Goal: Check status: Check status

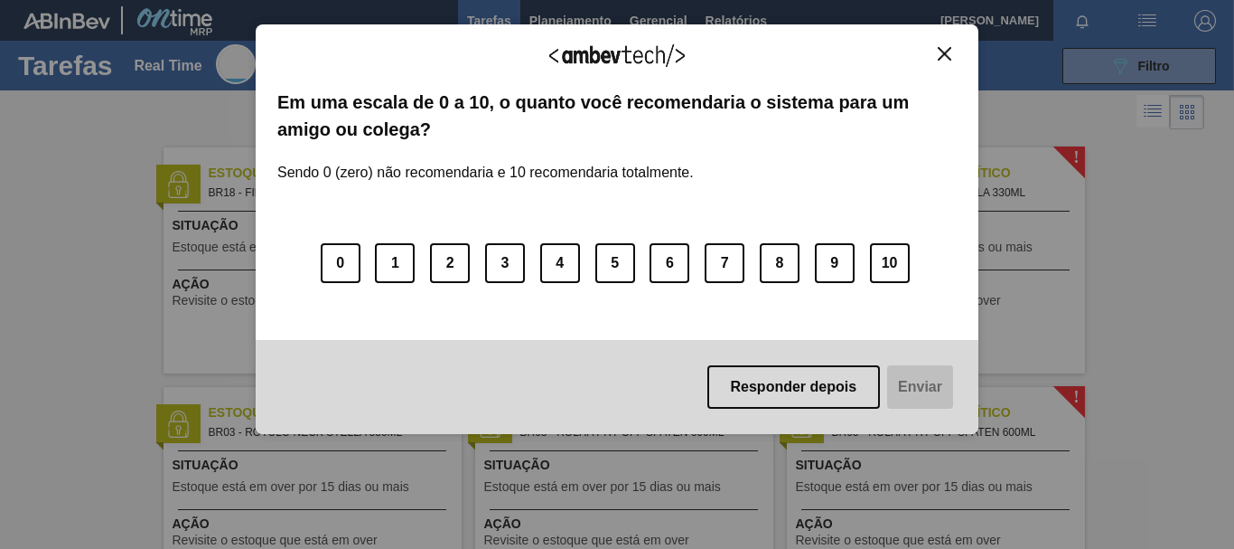
click at [950, 59] on img "Close" at bounding box center [945, 54] width 14 height 14
click at [945, 60] on img "Close" at bounding box center [945, 54] width 14 height 14
click at [944, 52] on img "Close" at bounding box center [945, 54] width 14 height 14
click at [942, 51] on img "Close" at bounding box center [945, 54] width 14 height 14
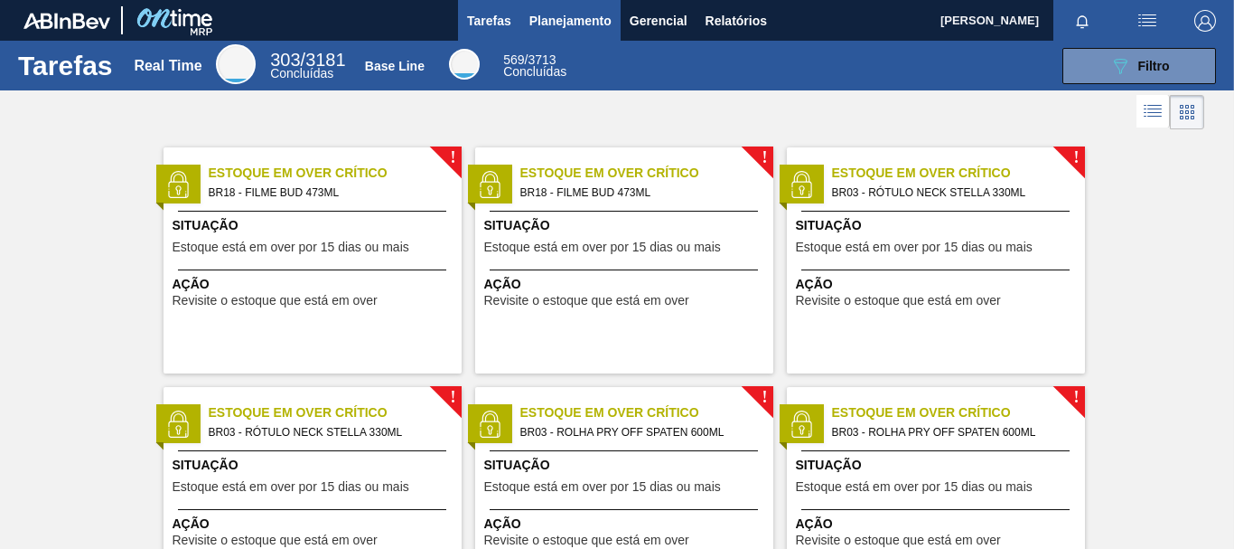
click at [582, 19] on span "Planejamento" at bounding box center [571, 21] width 82 height 22
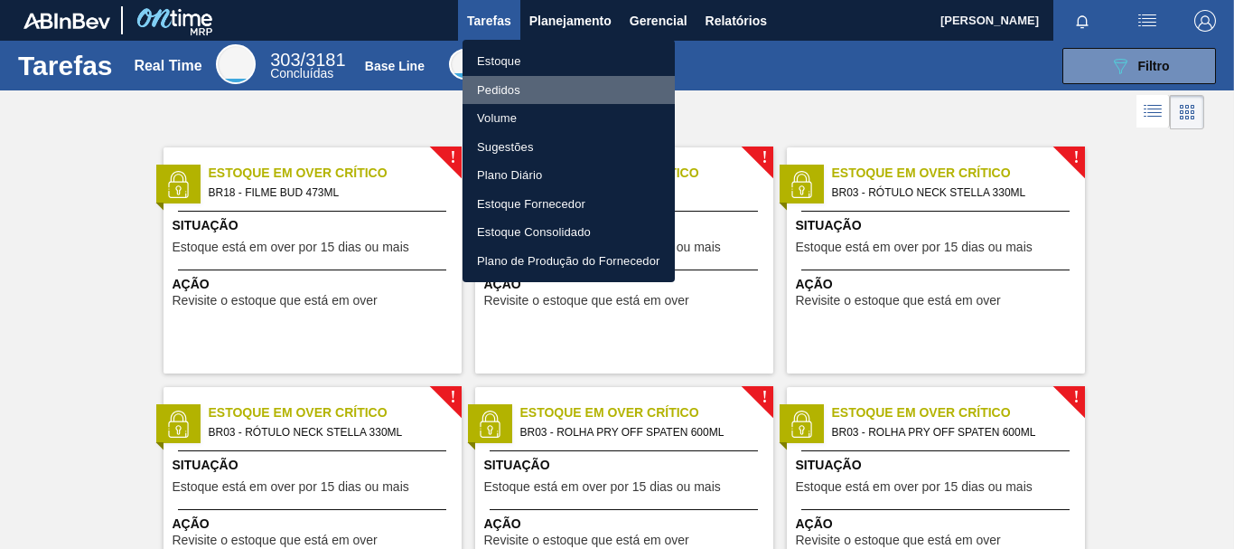
click at [528, 96] on li "Pedidos" at bounding box center [569, 90] width 212 height 29
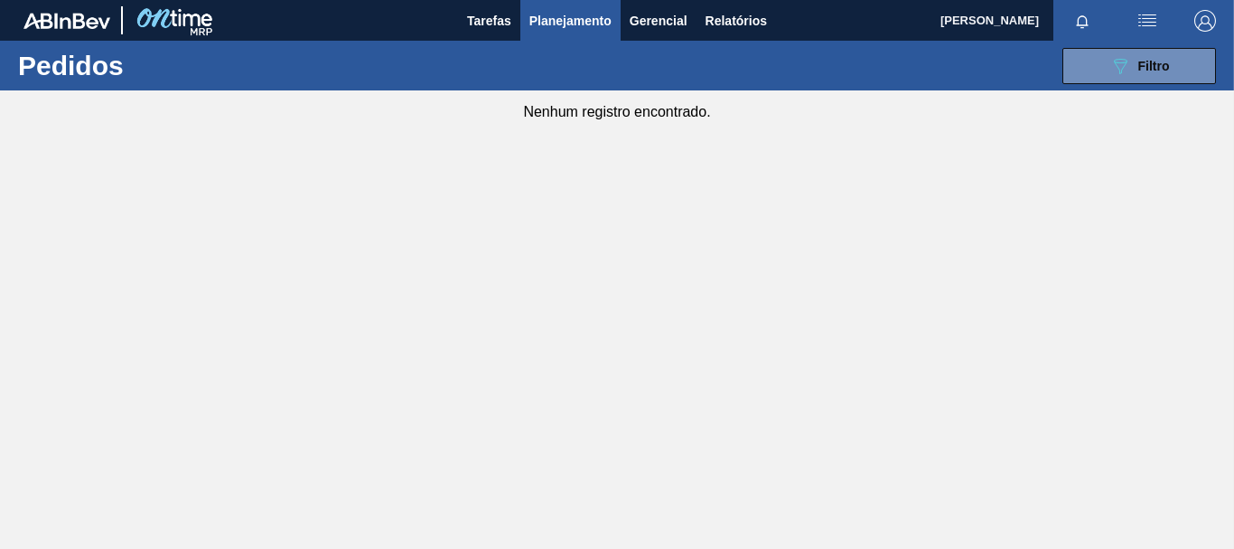
click at [942, 47] on div "089F7B8B-B2A5-4AFE-B5C0-19BA573D28AC Filtro Código Pedido Portal Códido PO SAP …" at bounding box center [748, 66] width 954 height 54
click at [1151, 59] on span "Filtro" at bounding box center [1155, 66] width 32 height 14
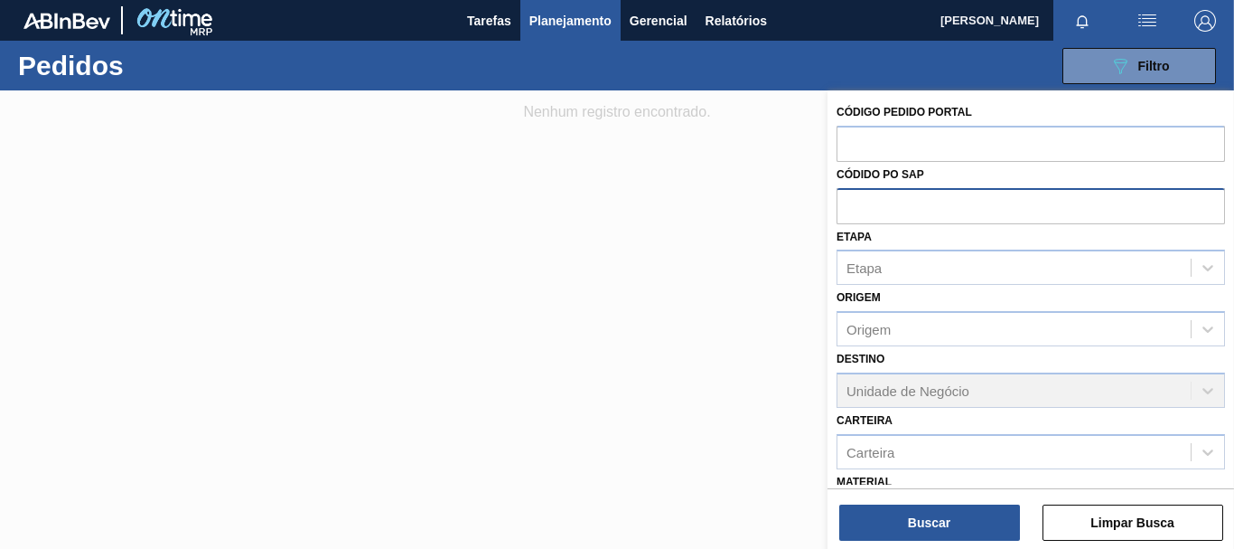
click at [989, 191] on input "text" at bounding box center [1031, 205] width 389 height 34
paste input "30003826"
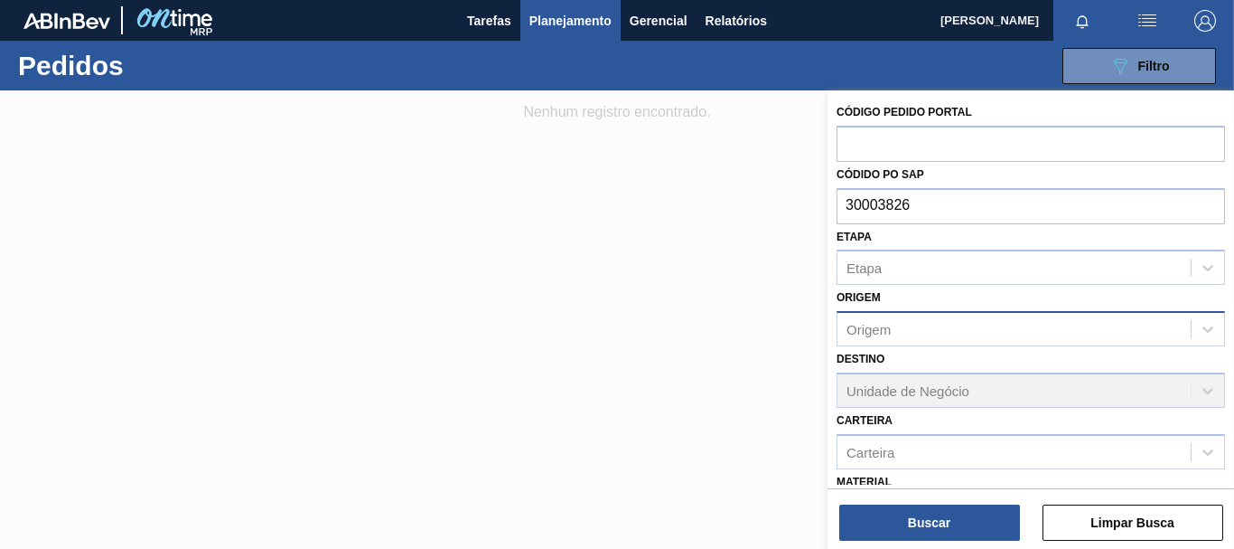
type input "30003826"
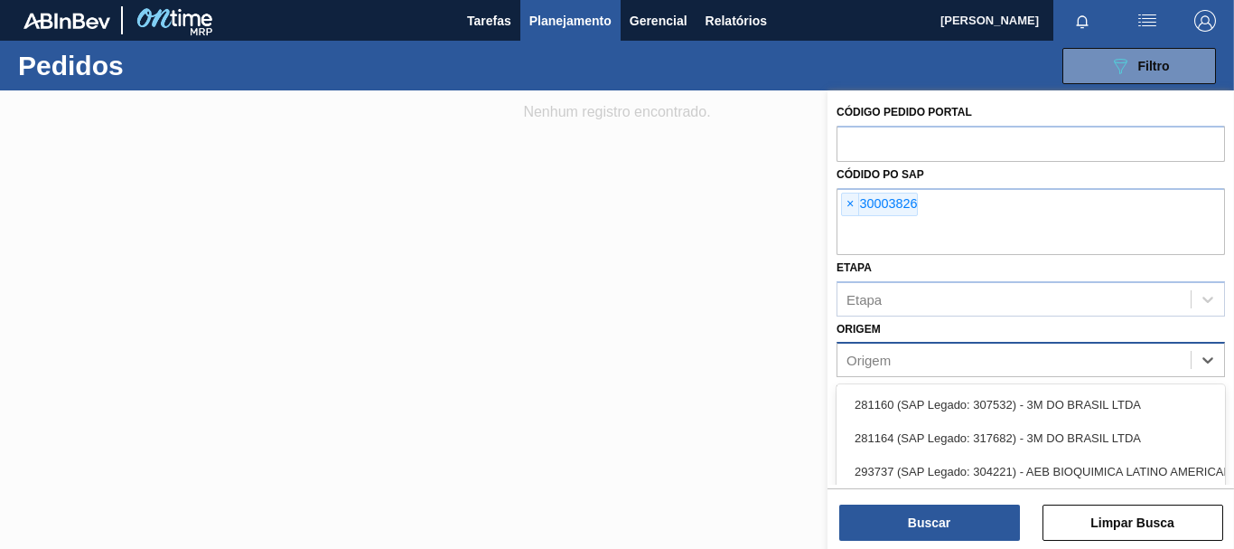
click at [983, 331] on div "Origem option 281160 (SAP Legado: 307532) - 3M DO BRASIL LTDA focused, 1 of 101…" at bounding box center [1031, 346] width 389 height 61
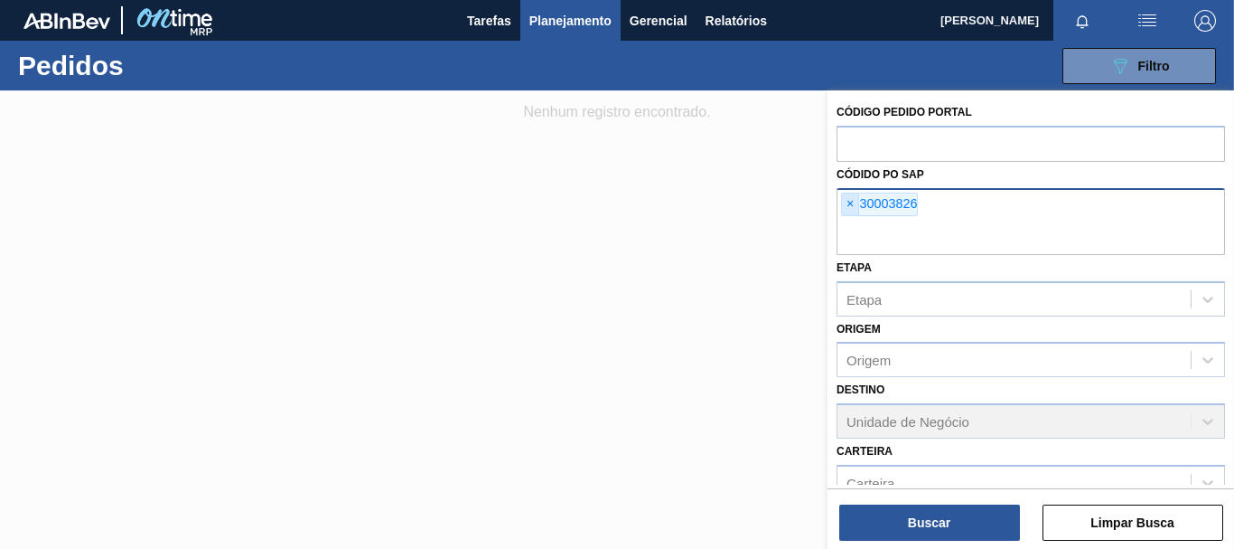
click at [853, 205] on span "×" at bounding box center [850, 204] width 17 height 22
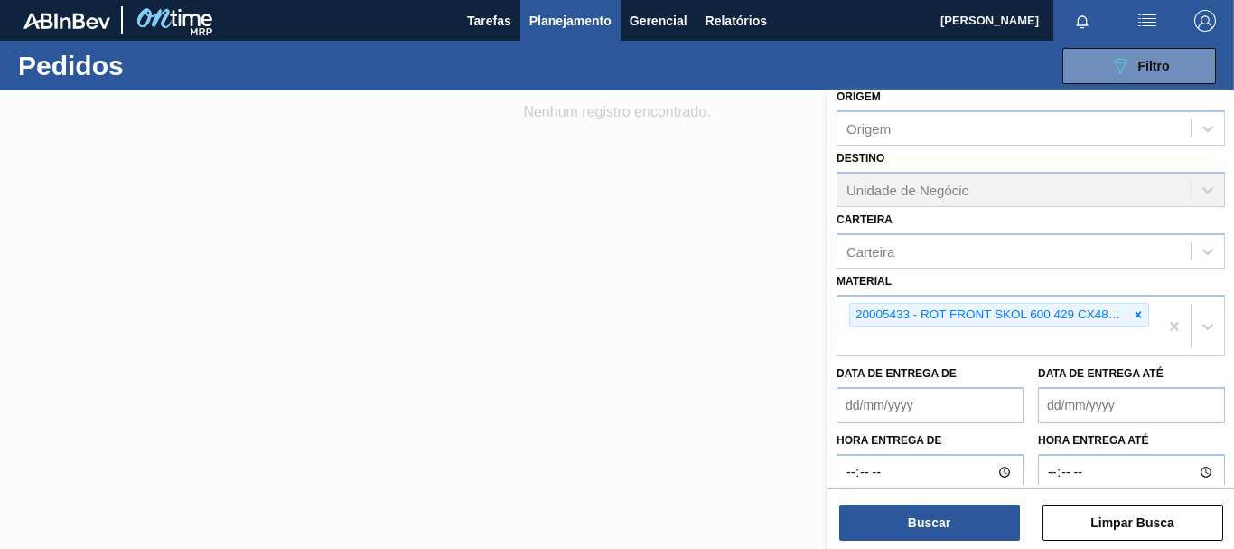
scroll to position [203, 0]
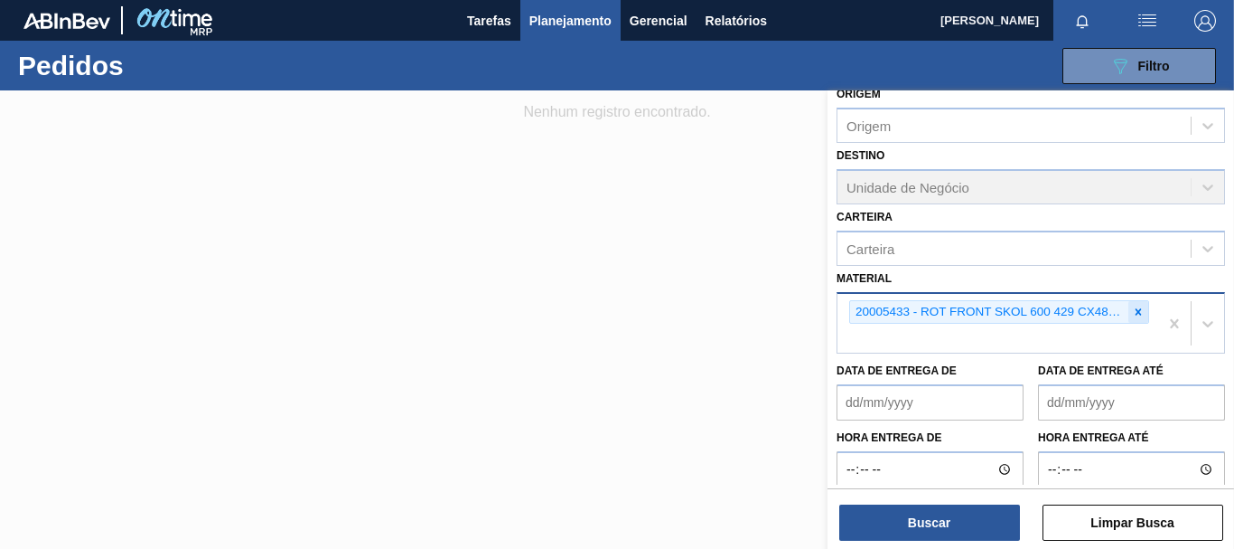
click at [1136, 310] on icon at bounding box center [1138, 311] width 13 height 13
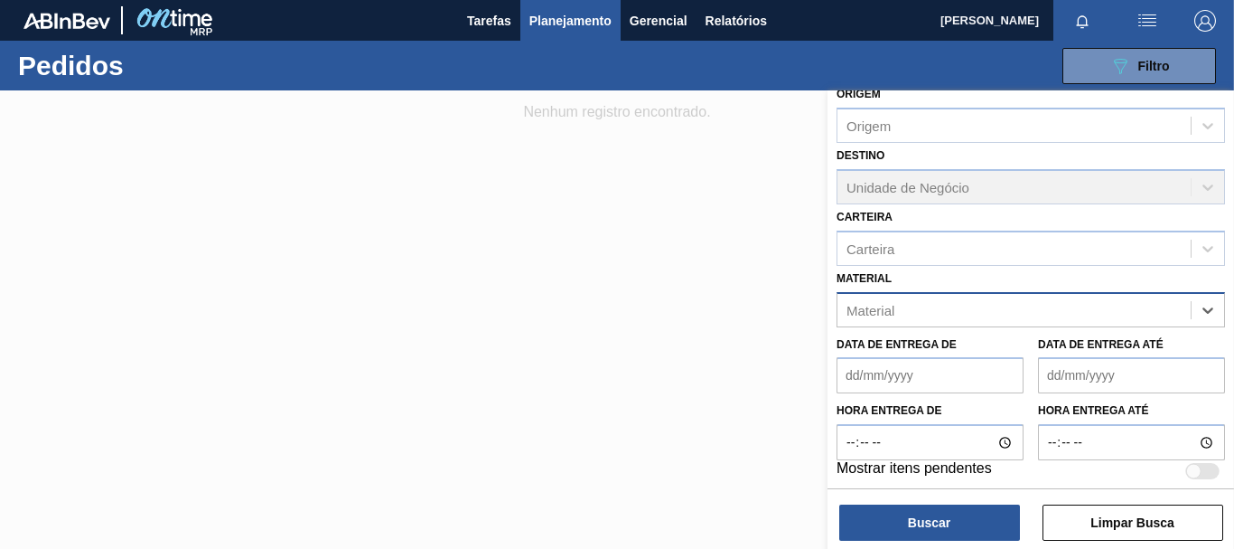
paste input "30003826"
type input "30003826"
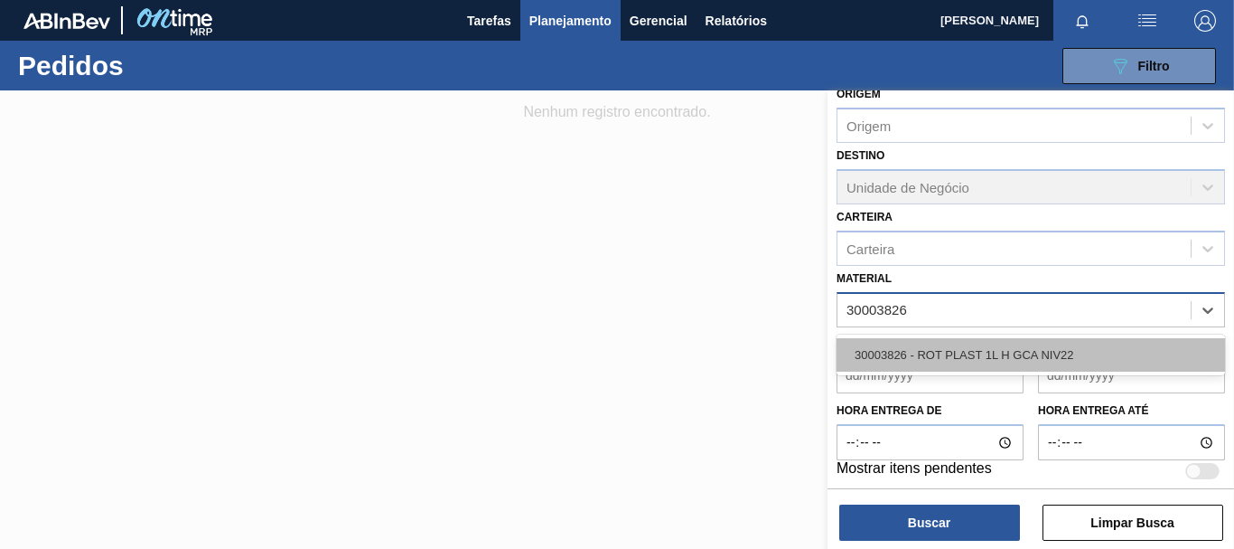
click at [1092, 348] on div "30003826 - ROT PLAST 1L H GCA NIV22" at bounding box center [1031, 354] width 389 height 33
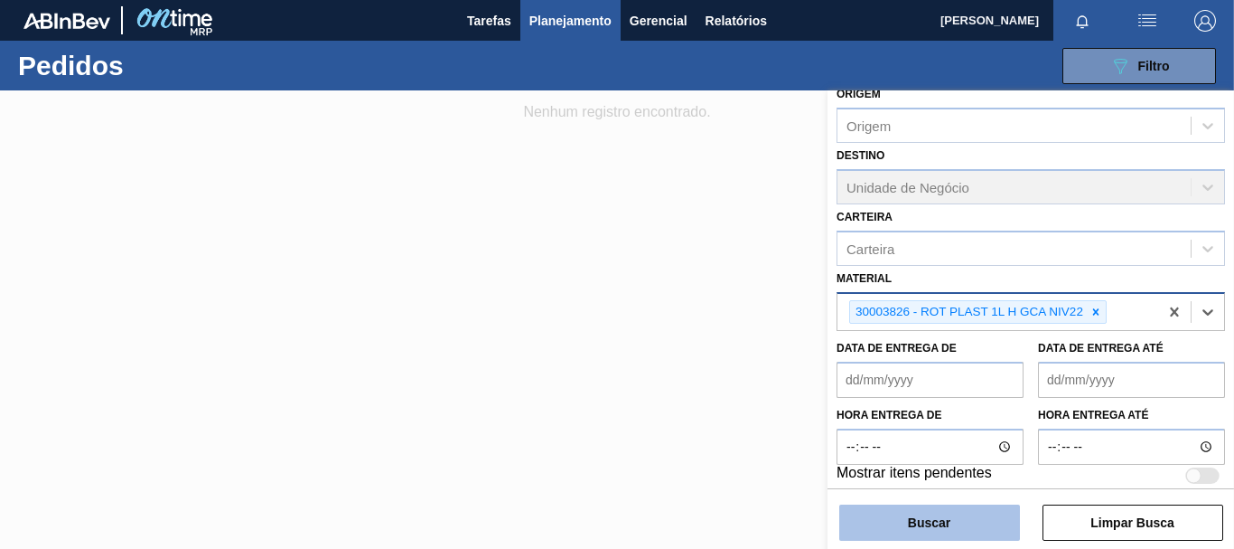
click at [934, 533] on button "Buscar" at bounding box center [929, 522] width 181 height 36
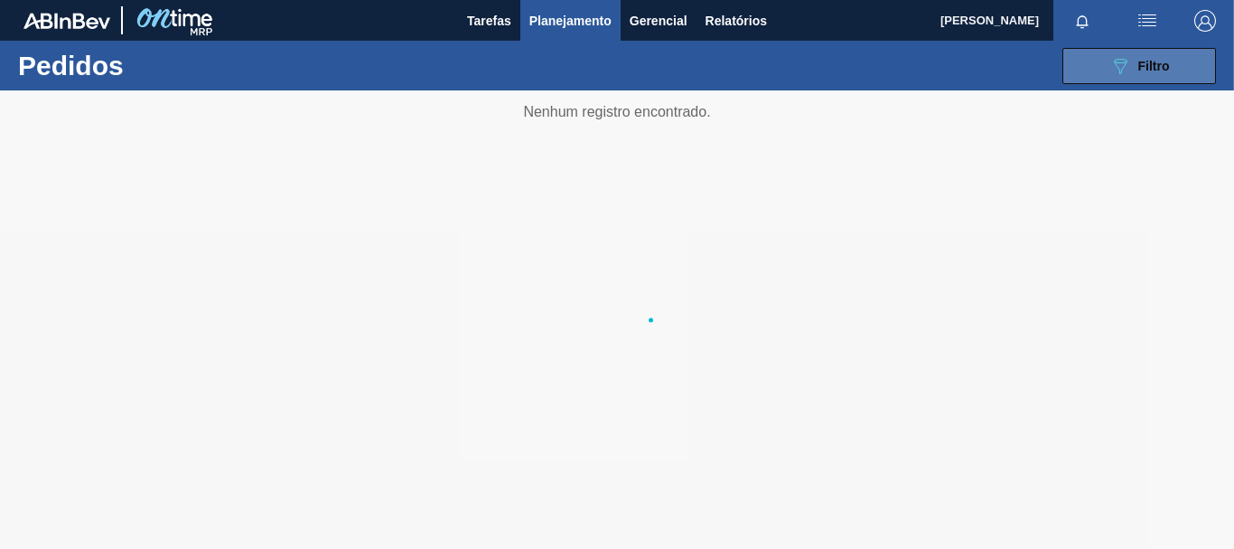
click at [1136, 63] on div "089F7B8B-B2A5-4AFE-B5C0-19BA573D28AC Filtro" at bounding box center [1140, 66] width 61 height 22
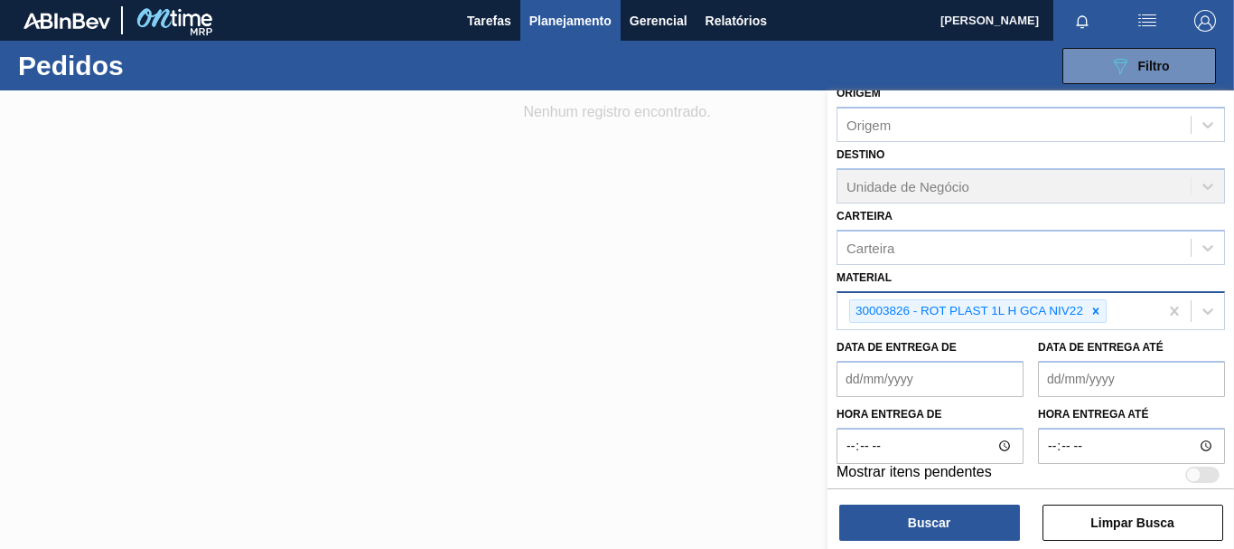
scroll to position [214, 0]
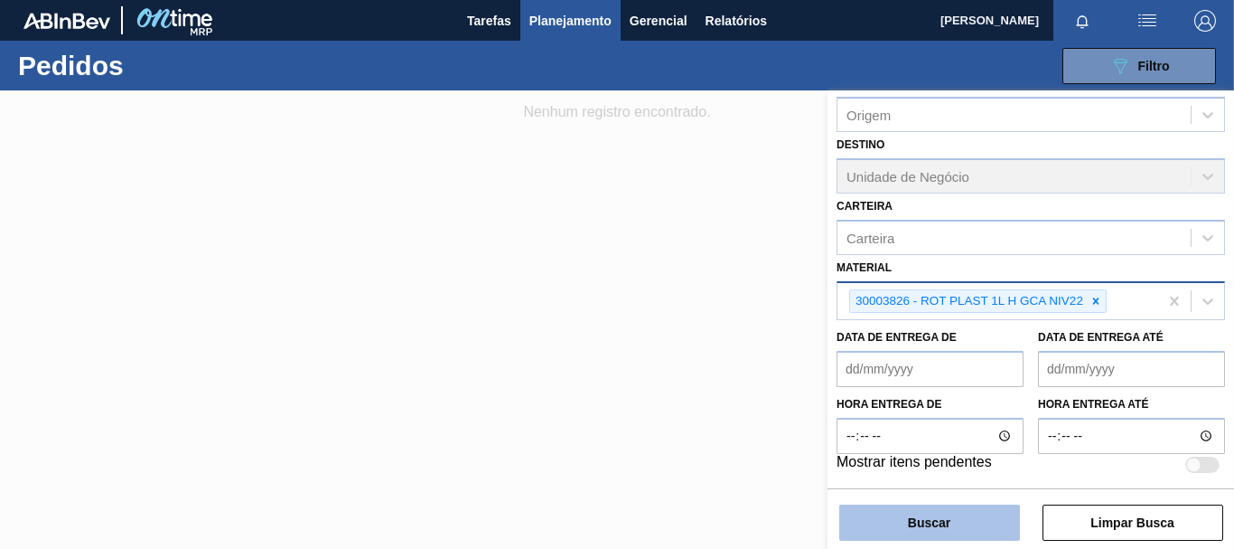
click at [946, 513] on button "Buscar" at bounding box center [929, 522] width 181 height 36
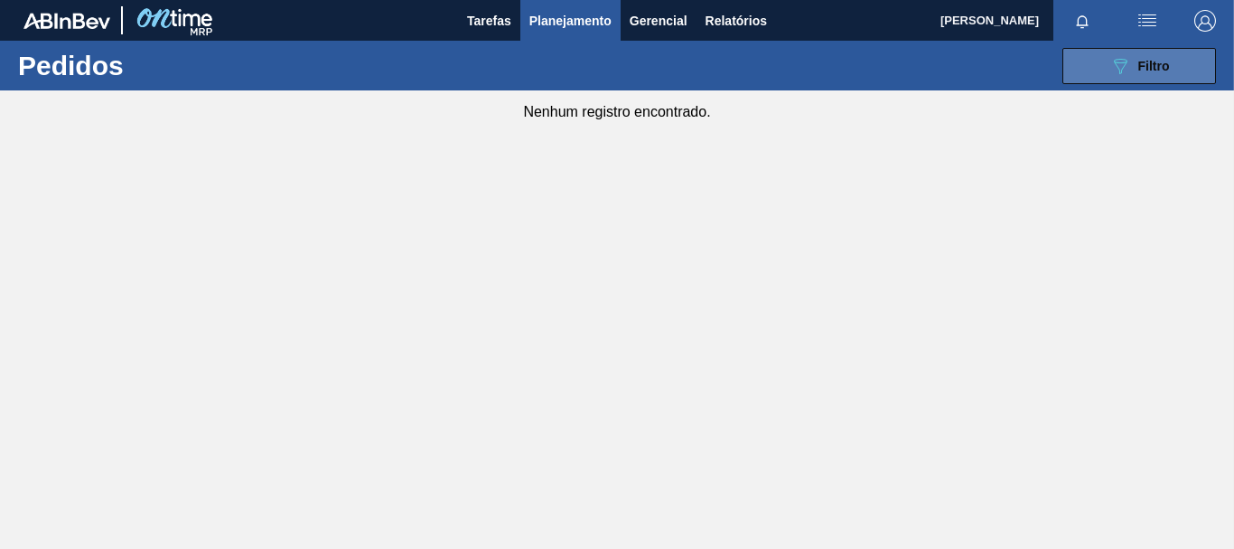
click at [1146, 80] on button "089F7B8B-B2A5-4AFE-B5C0-19BA573D28AC Filtro" at bounding box center [1140, 66] width 154 height 36
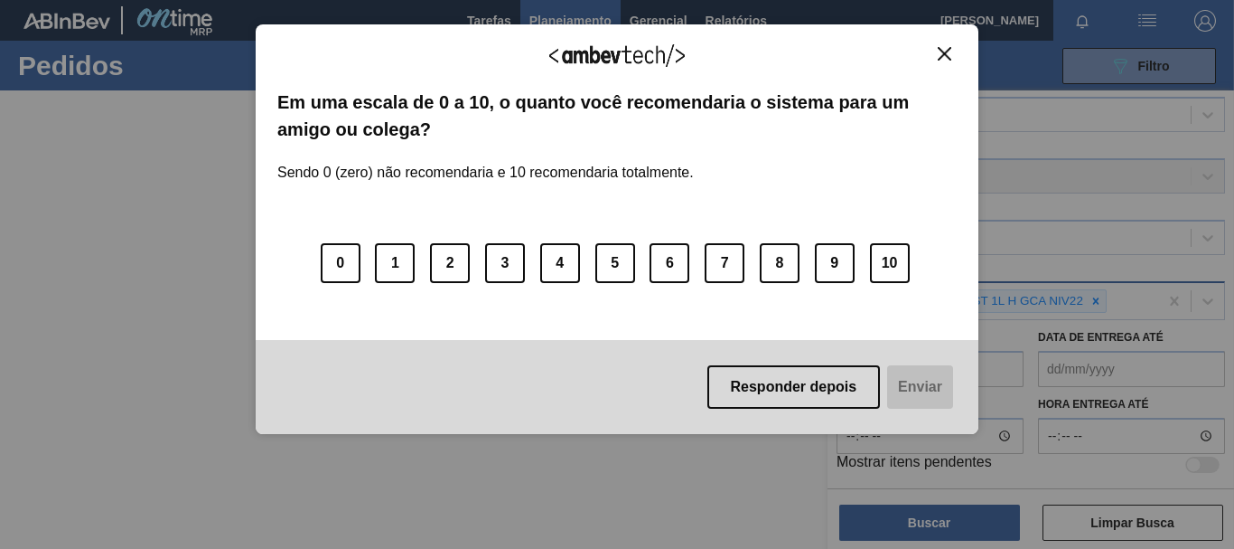
click at [946, 54] on img "Close" at bounding box center [945, 54] width 14 height 14
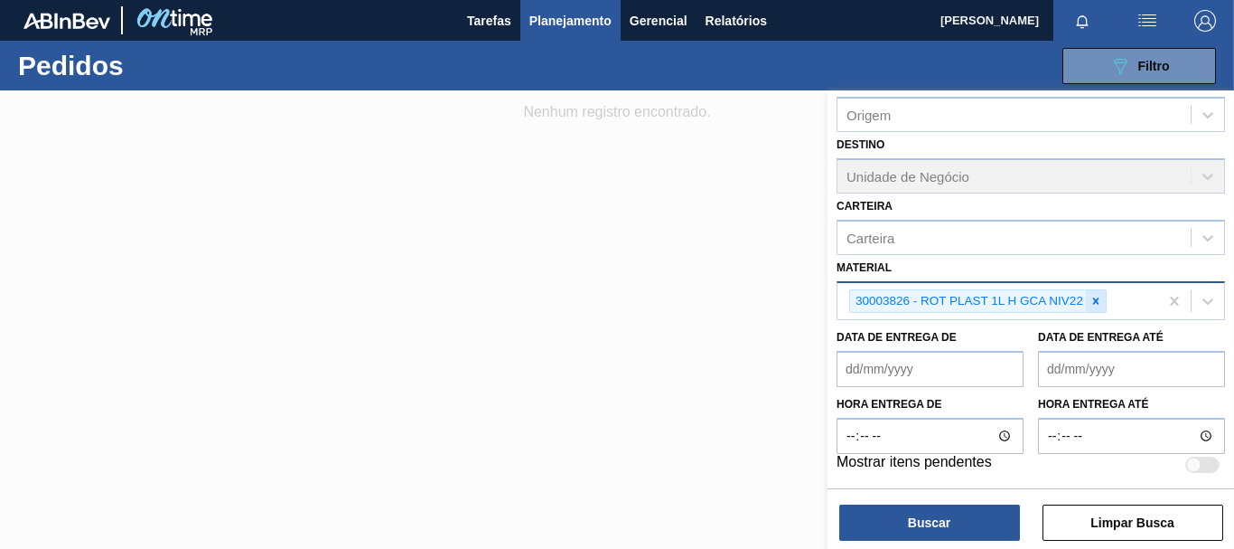
click at [1096, 304] on icon at bounding box center [1096, 301] width 13 height 13
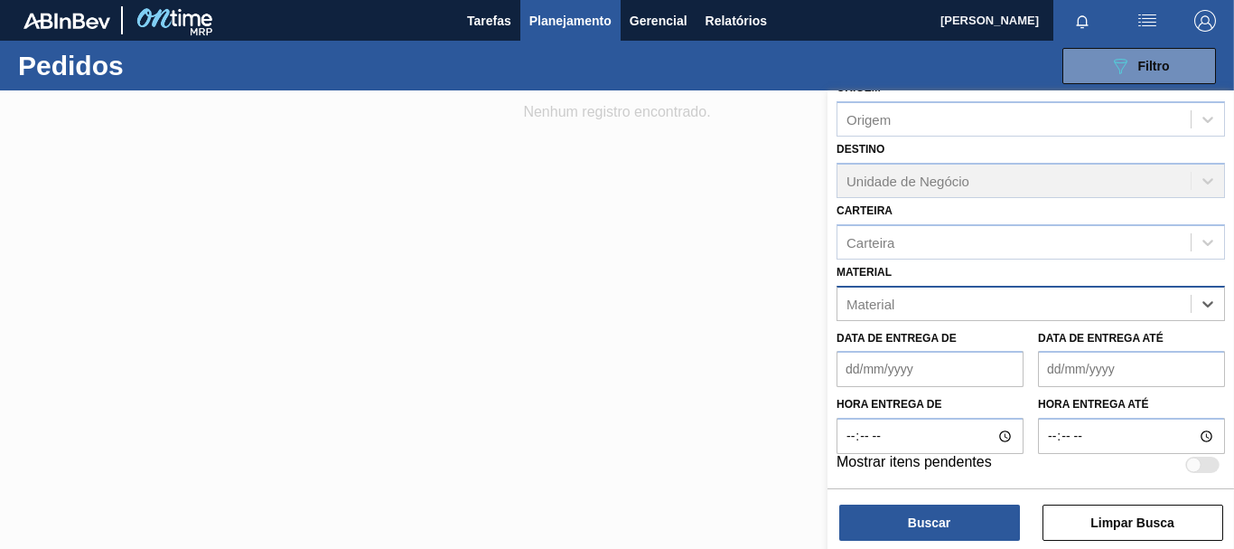
scroll to position [210, 0]
paste input "30003817"
type input "30003817"
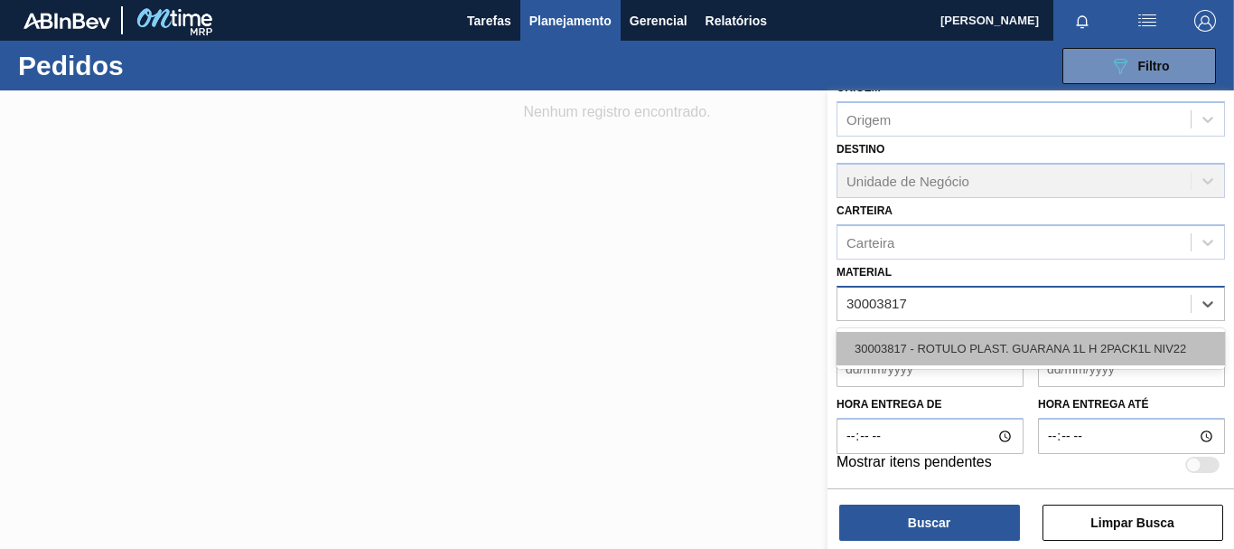
click at [1027, 345] on div "30003817 - ROTULO PLAST. GUARANA 1L H 2PACK1L NIV22" at bounding box center [1031, 348] width 389 height 33
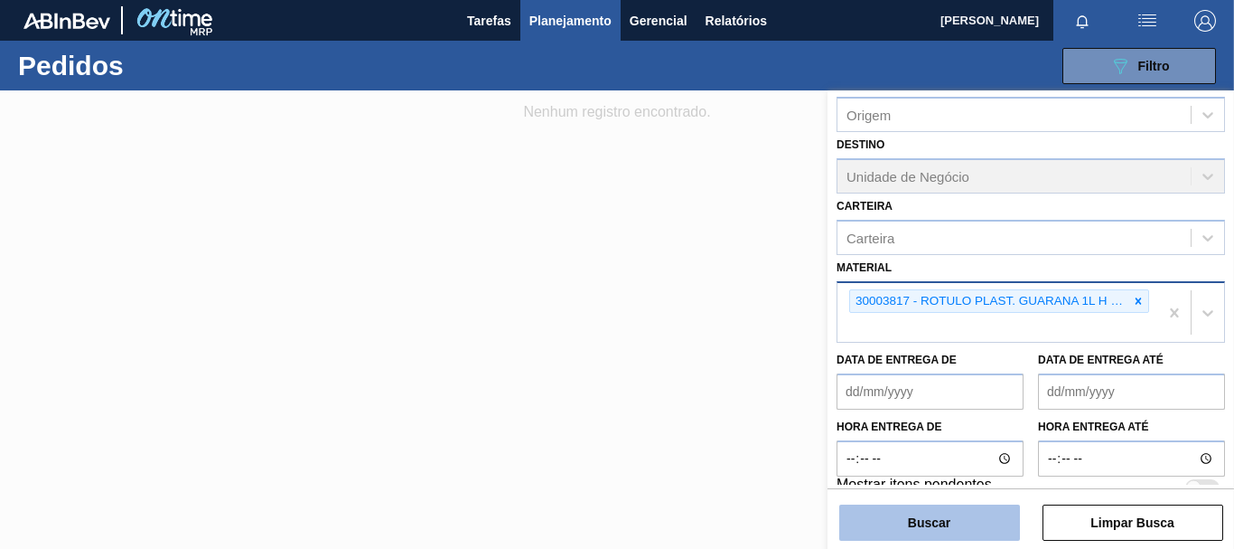
click at [931, 520] on button "Buscar" at bounding box center [929, 522] width 181 height 36
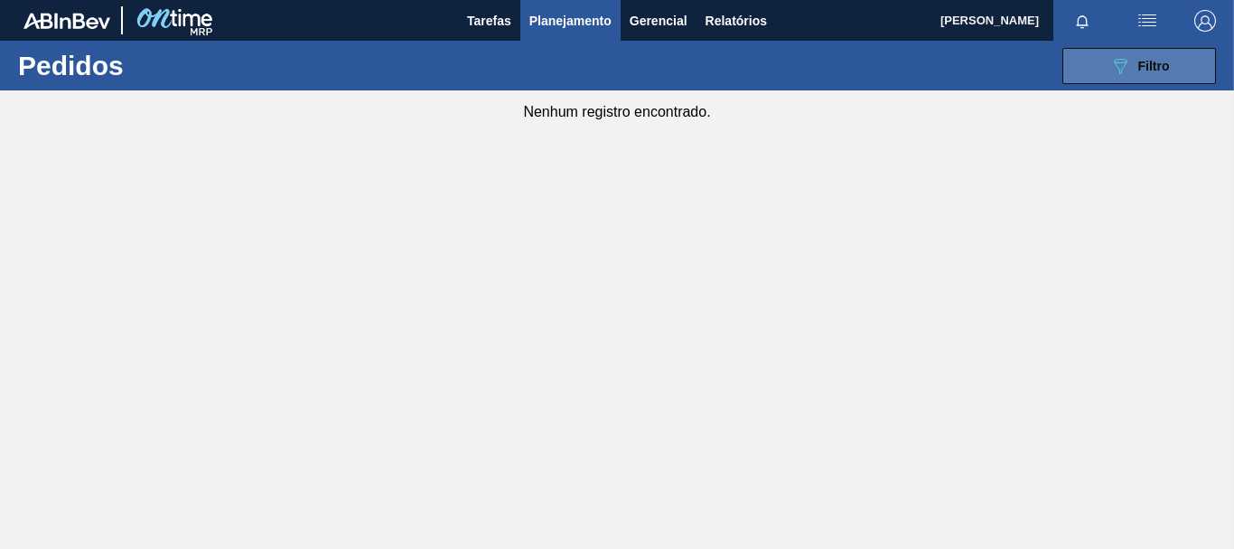
click at [1090, 50] on button "089F7B8B-B2A5-4AFE-B5C0-19BA573D28AC Filtro" at bounding box center [1140, 66] width 154 height 36
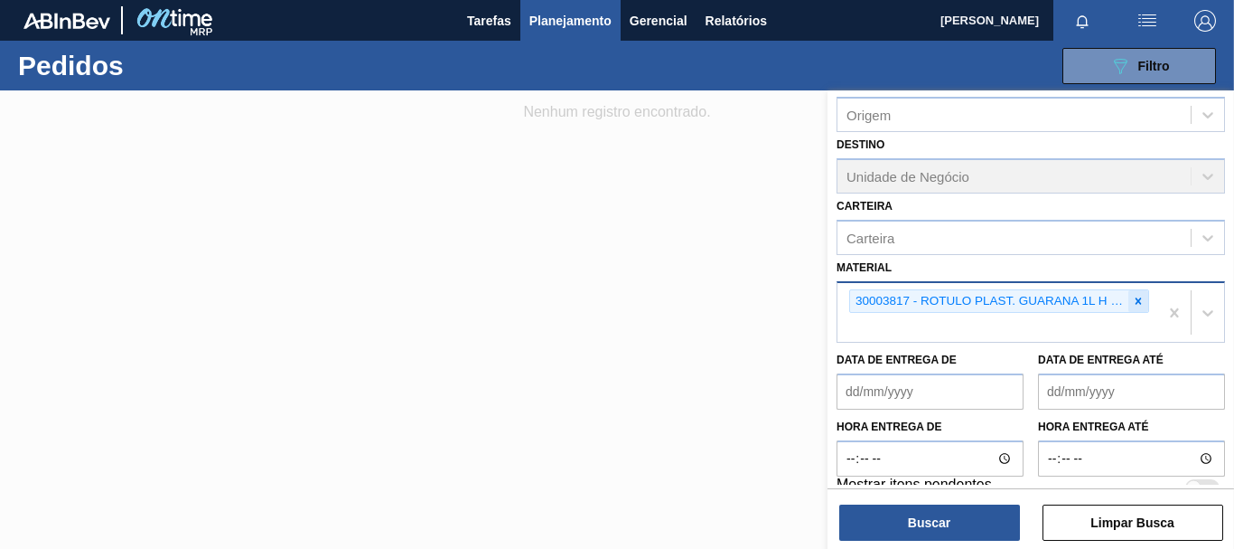
click at [1132, 305] on icon at bounding box center [1138, 301] width 13 height 13
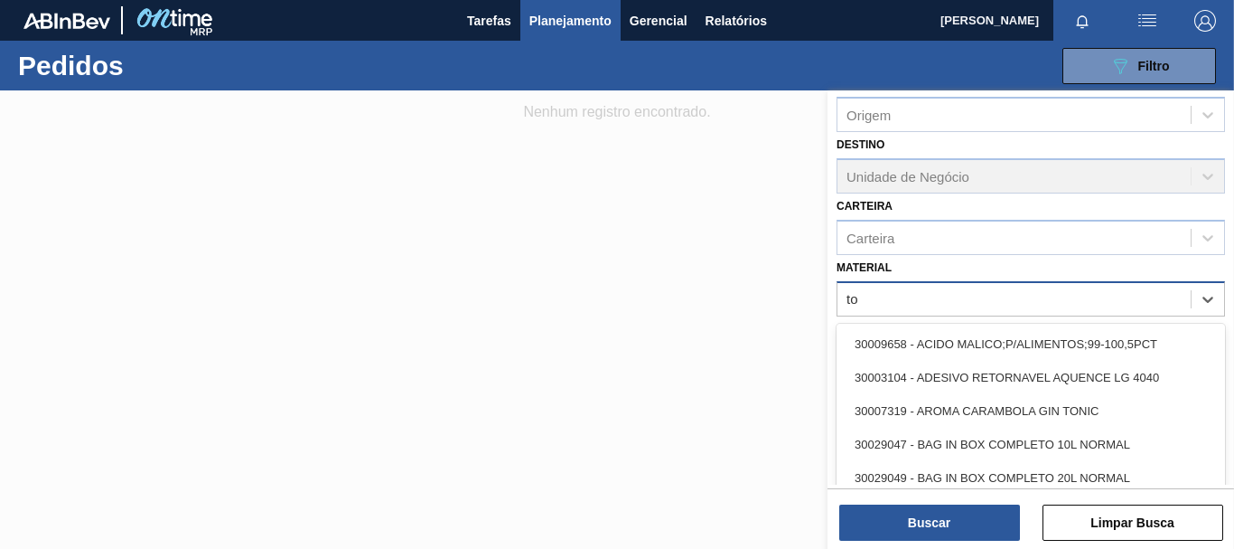
type input "t"
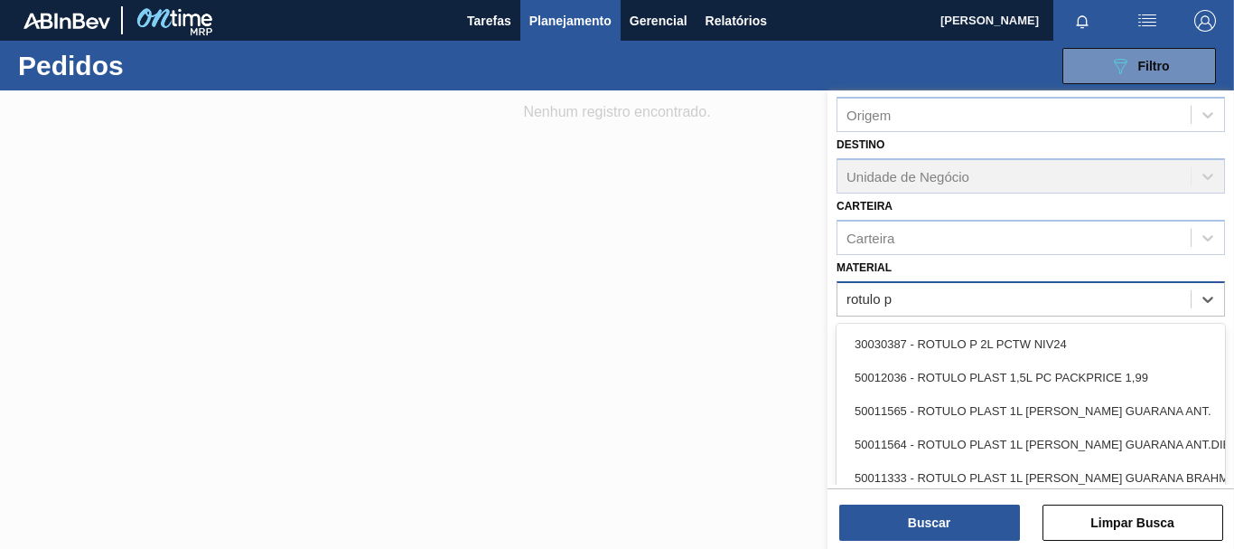
type input "rotulo pl"
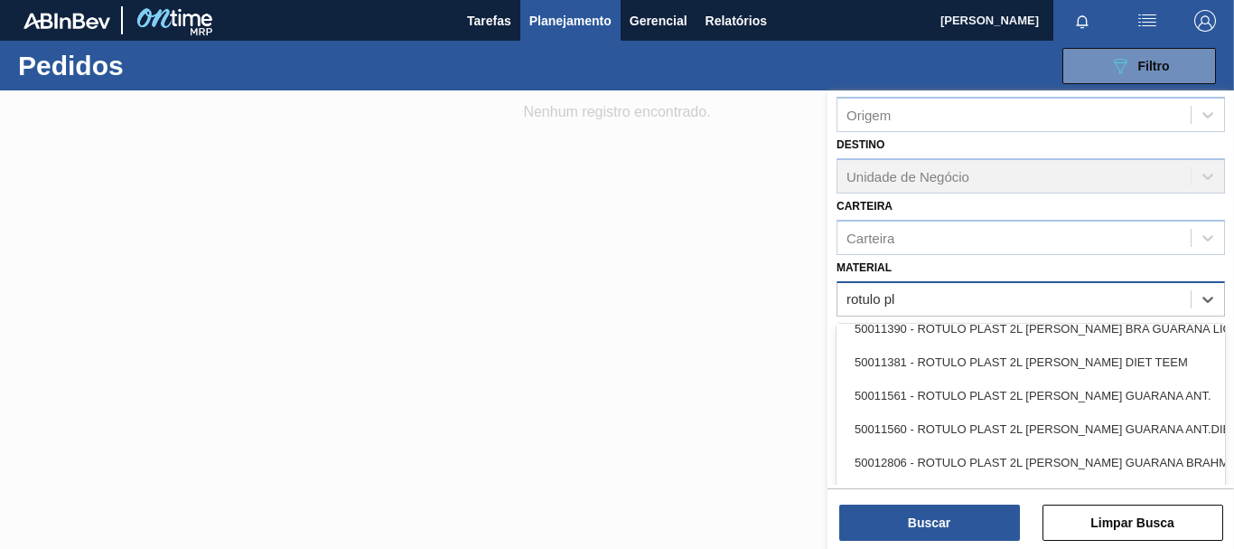
scroll to position [838, 0]
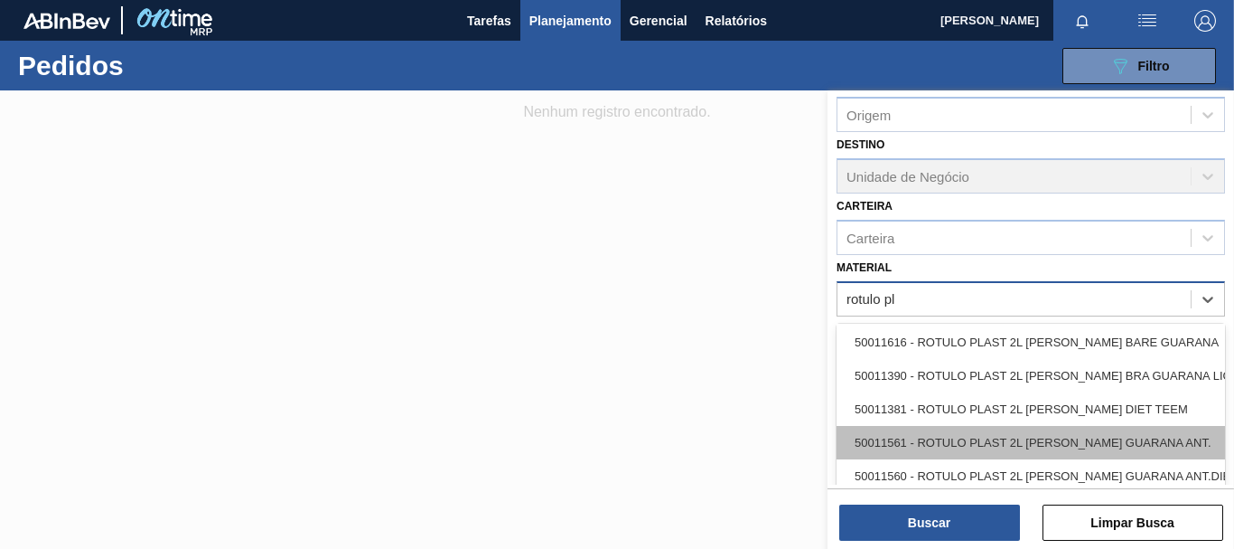
click at [1085, 445] on div "50011561 - ROTULO PLAST 2L [PERSON_NAME] GUARANA ANT." at bounding box center [1031, 442] width 389 height 33
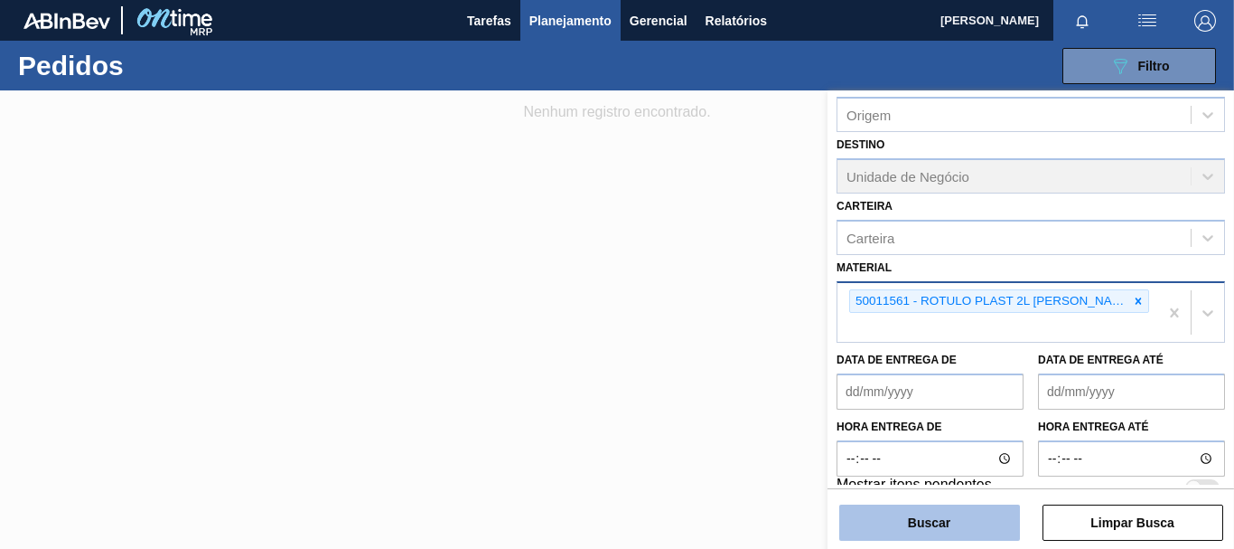
click at [950, 521] on button "Buscar" at bounding box center [929, 522] width 181 height 36
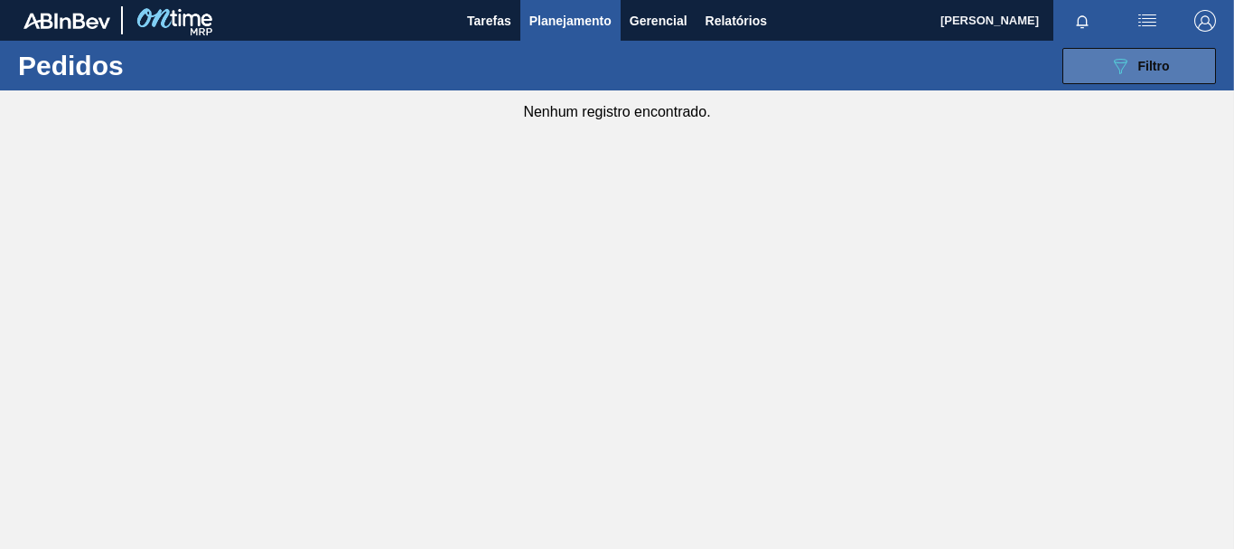
click at [1083, 59] on button "089F7B8B-B2A5-4AFE-B5C0-19BA573D28AC Filtro" at bounding box center [1140, 66] width 154 height 36
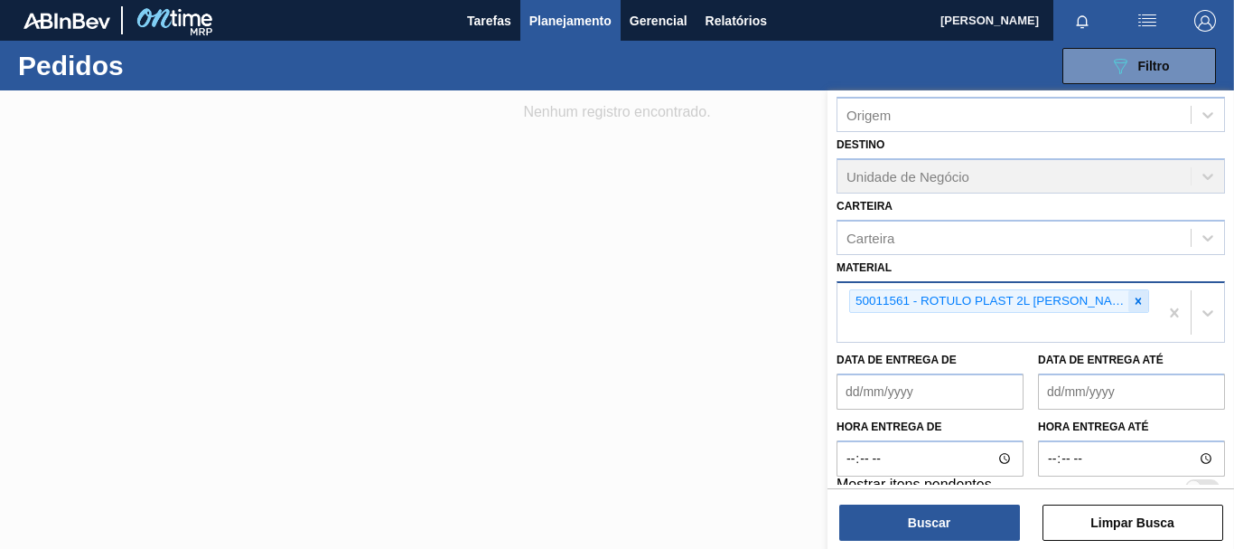
click at [1135, 305] on icon at bounding box center [1138, 301] width 13 height 13
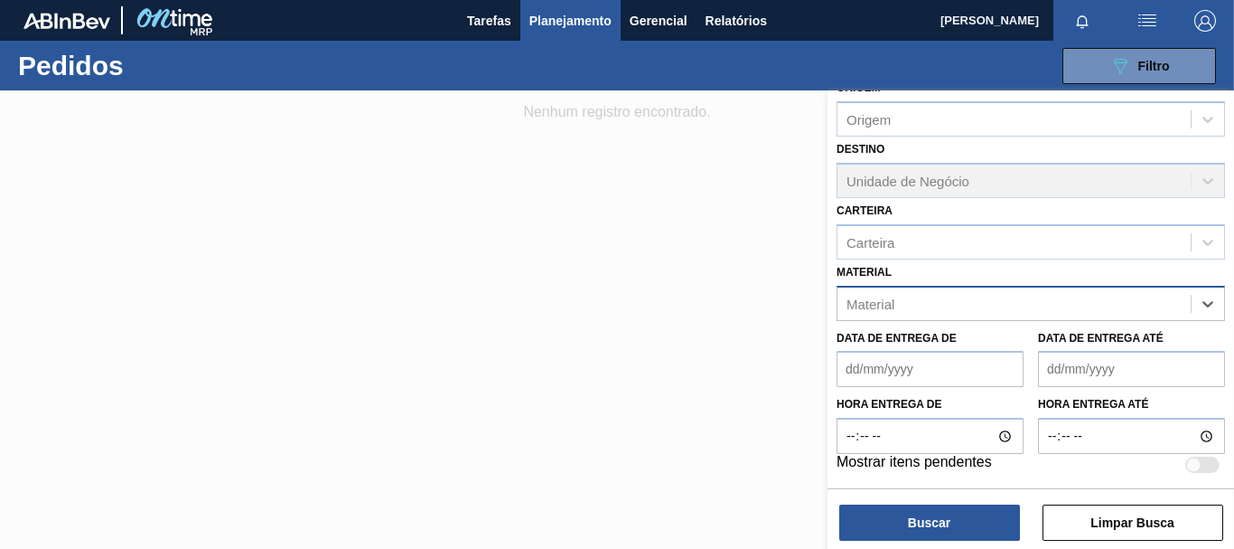
scroll to position [210, 0]
paste input "30003817"
type input "30003817"
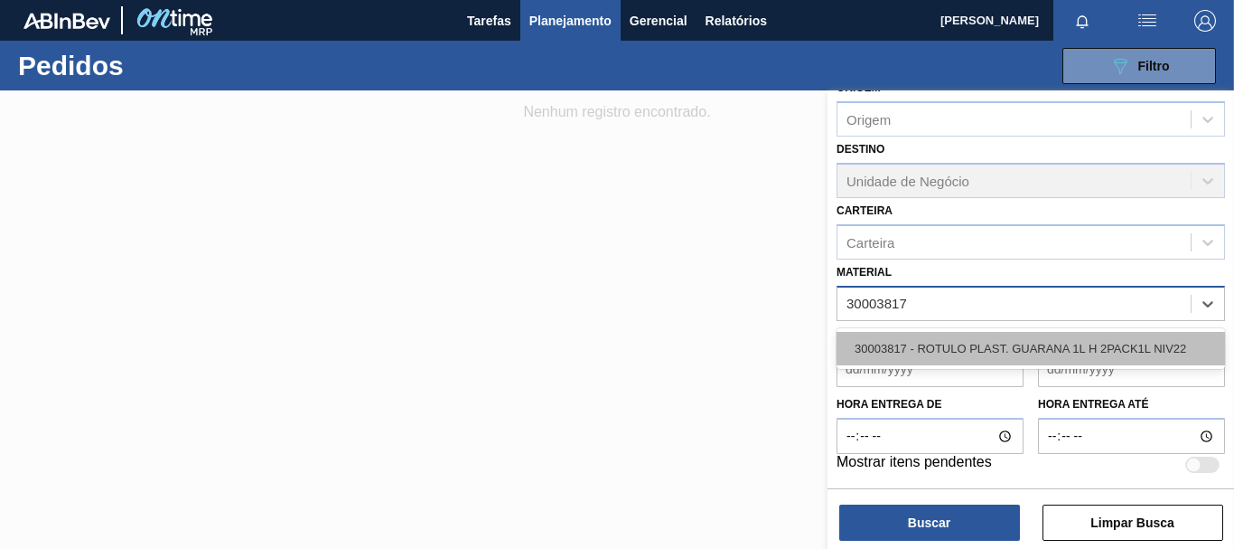
click at [972, 351] on div "30003817 - ROTULO PLAST. GUARANA 1L H 2PACK1L NIV22" at bounding box center [1031, 348] width 389 height 33
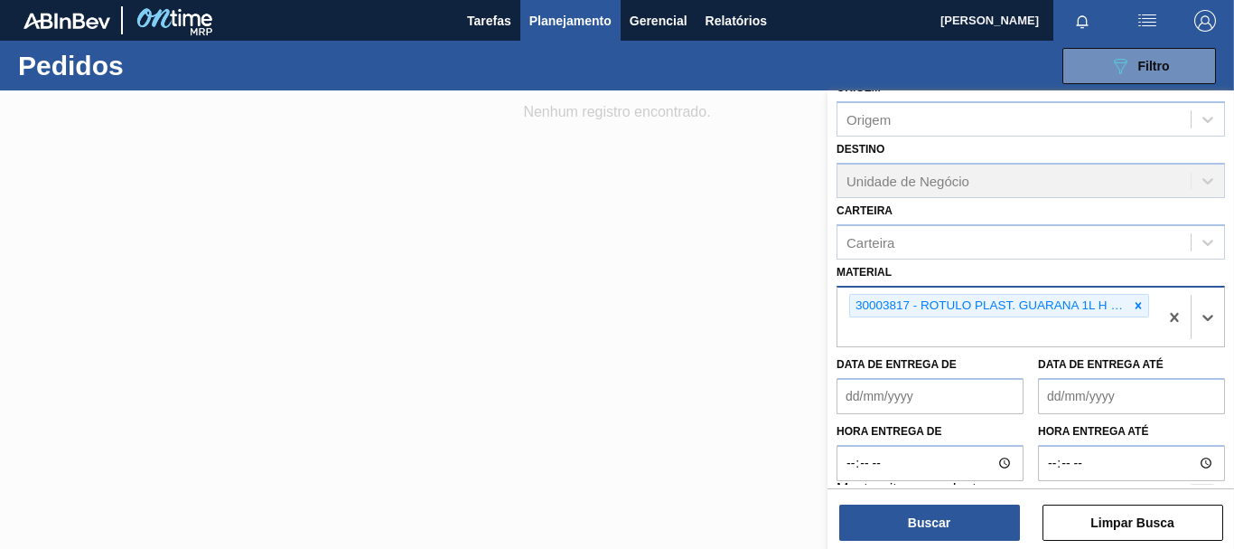
scroll to position [214, 0]
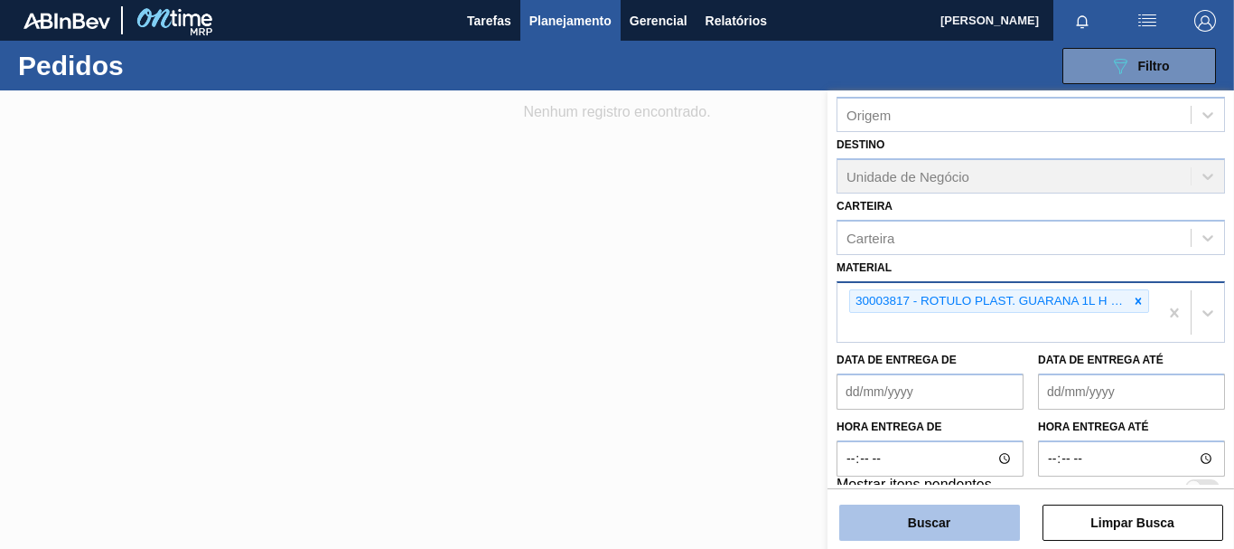
click at [951, 530] on button "Buscar" at bounding box center [929, 522] width 181 height 36
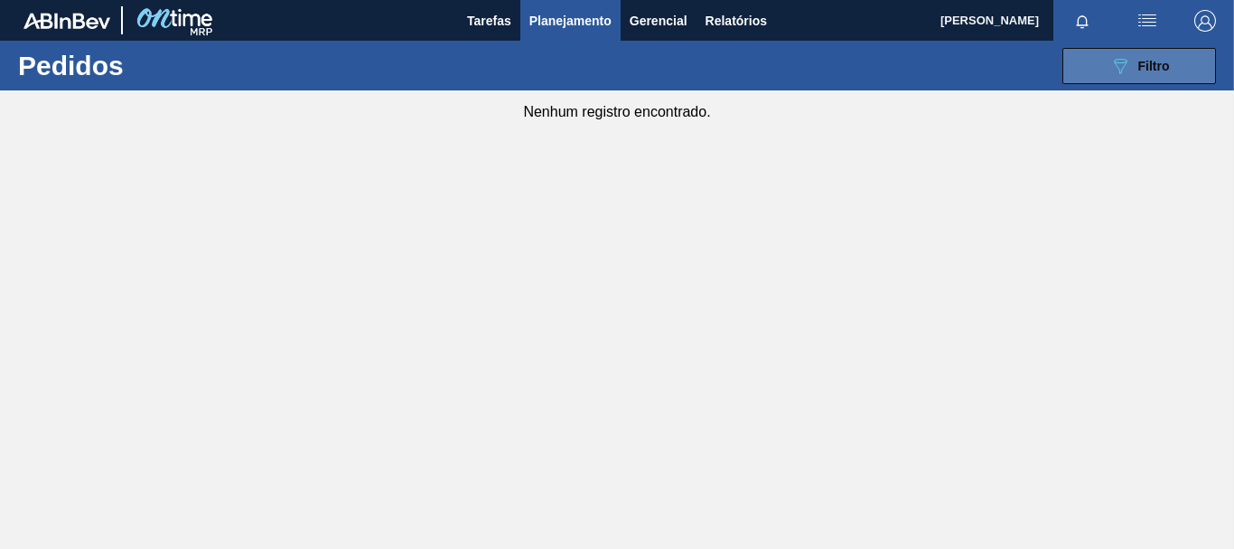
click at [1143, 77] on button "089F7B8B-B2A5-4AFE-B5C0-19BA573D28AC Filtro" at bounding box center [1140, 66] width 154 height 36
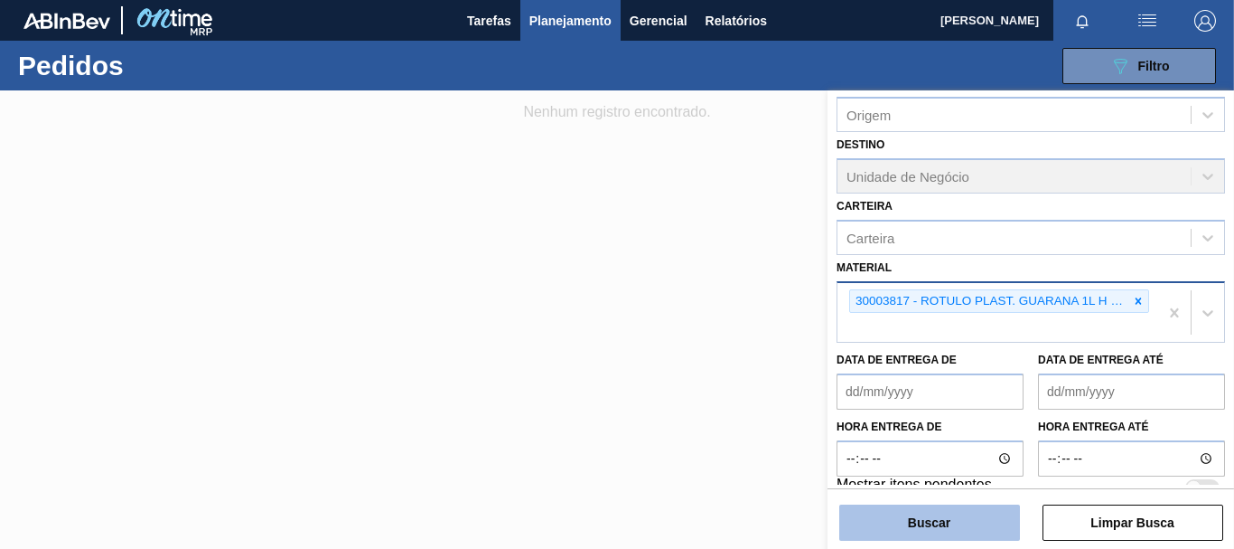
click at [955, 521] on button "Buscar" at bounding box center [929, 522] width 181 height 36
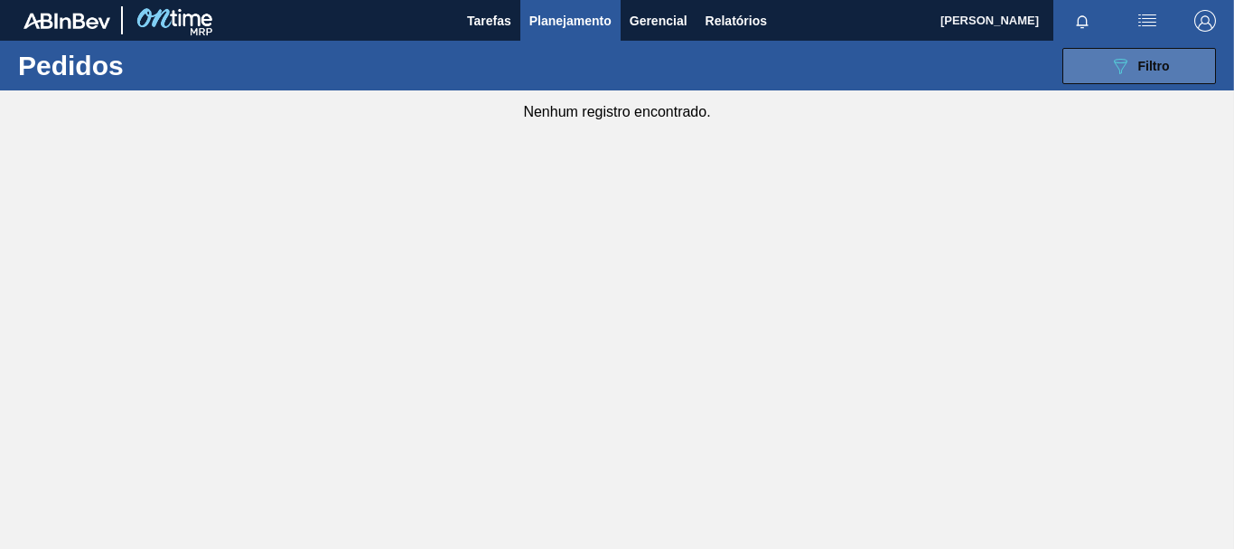
click at [1114, 70] on icon "089F7B8B-B2A5-4AFE-B5C0-19BA573D28AC" at bounding box center [1121, 66] width 22 height 22
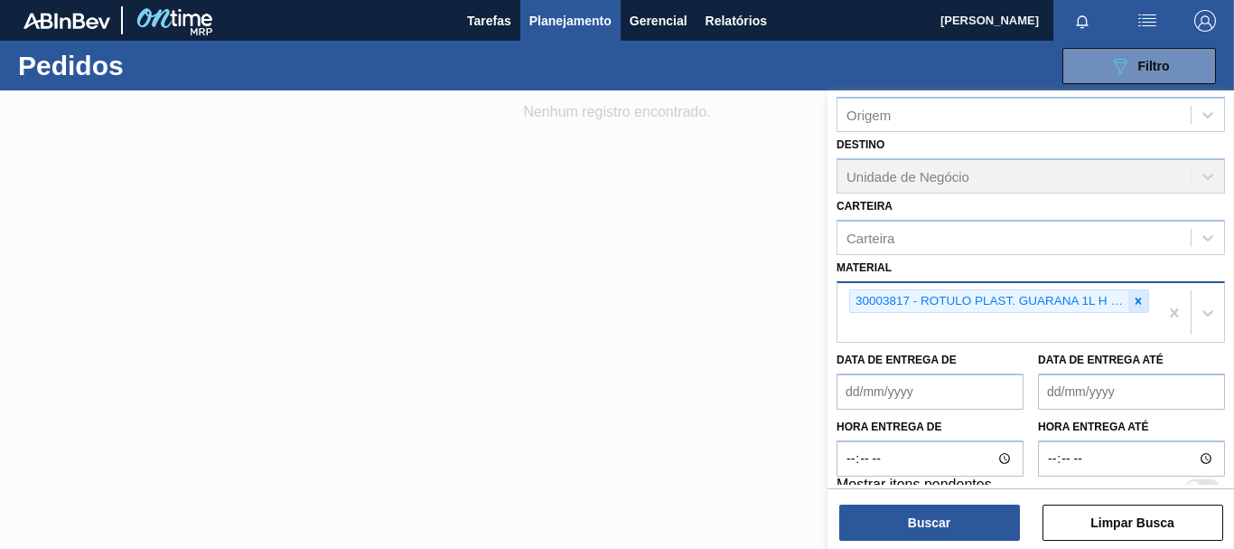
click at [1138, 298] on icon at bounding box center [1139, 300] width 6 height 6
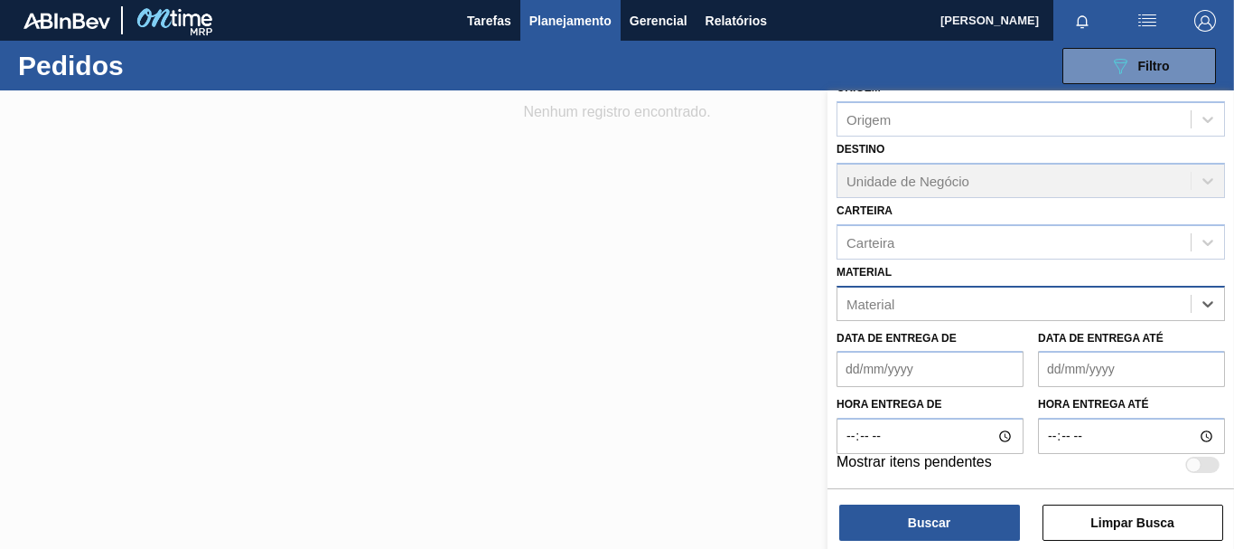
paste input "30003826"
type input "30003826"
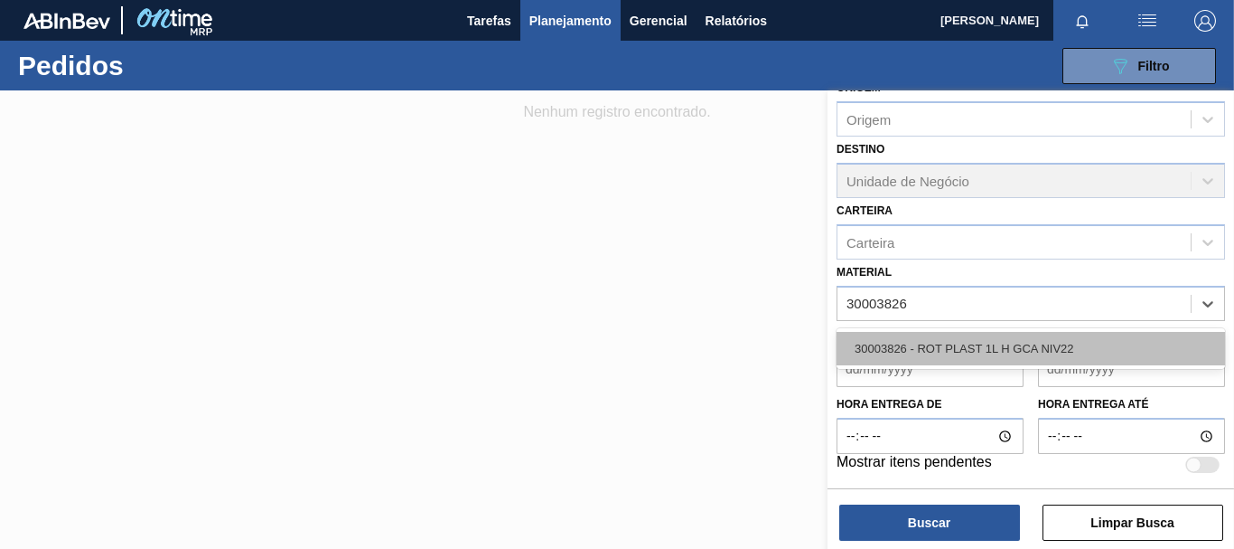
click at [1051, 341] on div "30003826 - ROT PLAST 1L H GCA NIV22" at bounding box center [1031, 348] width 389 height 33
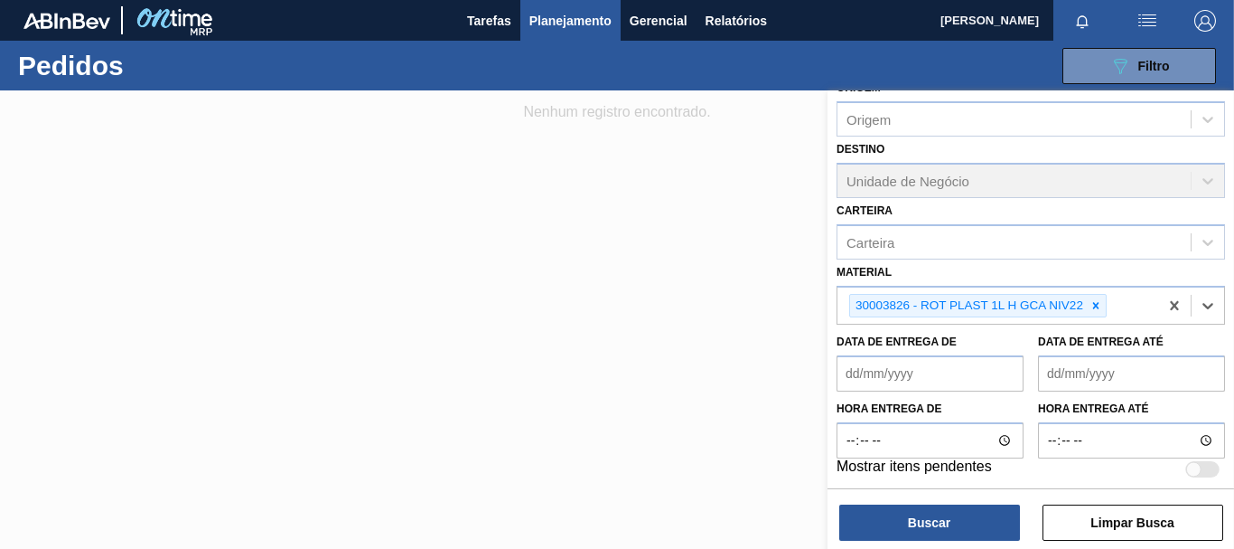
scroll to position [214, 0]
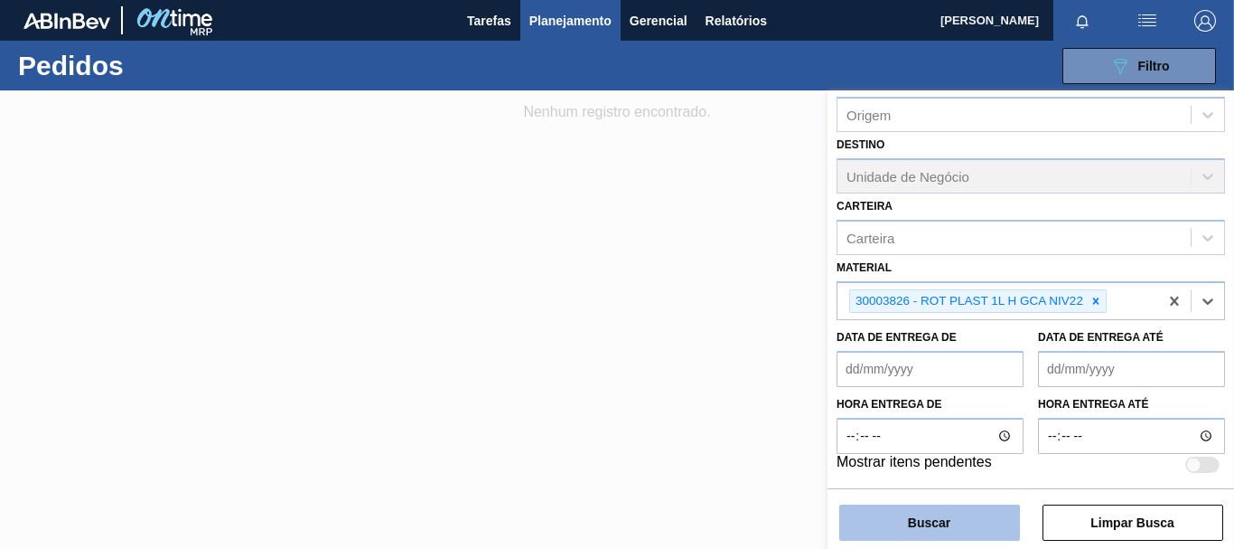
click at [951, 511] on button "Buscar" at bounding box center [929, 522] width 181 height 36
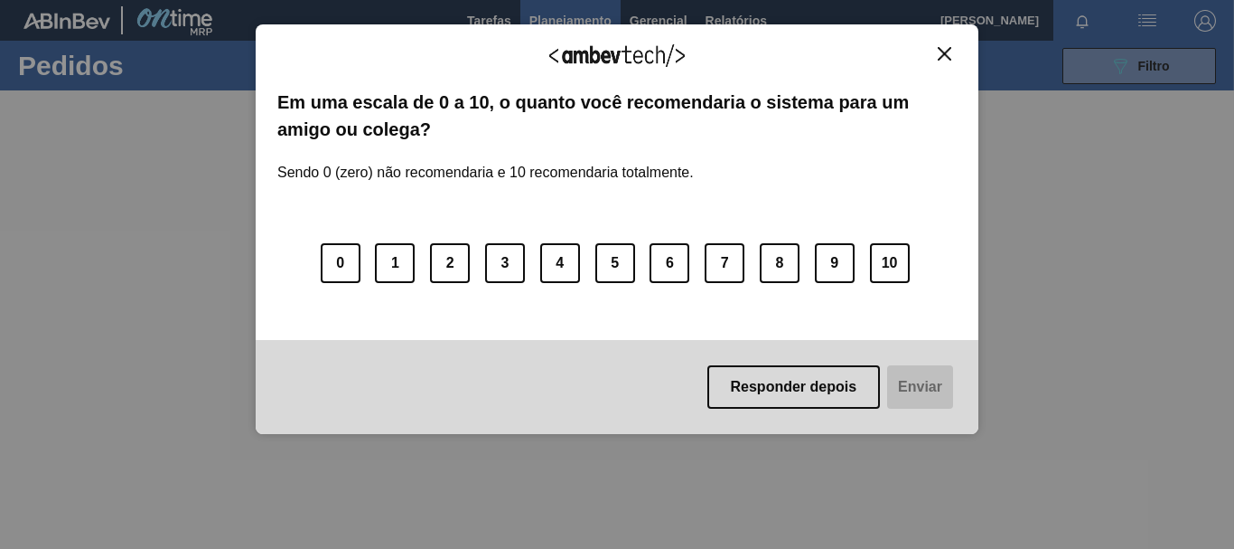
click at [941, 47] on img "Close" at bounding box center [945, 54] width 14 height 14
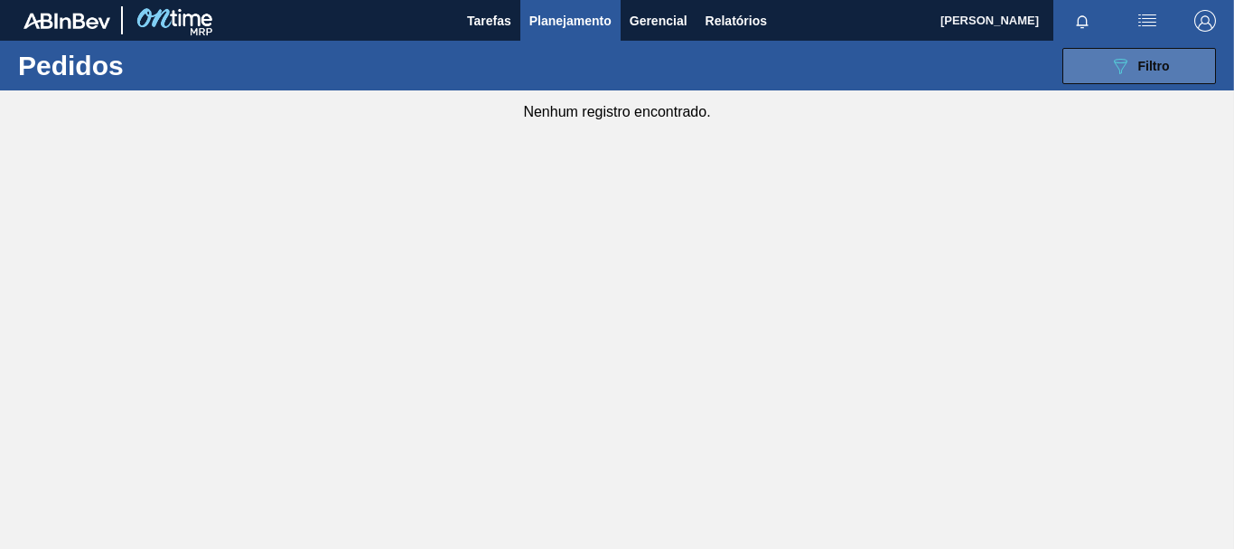
click at [1131, 73] on div "089F7B8B-B2A5-4AFE-B5C0-19BA573D28AC Filtro" at bounding box center [1140, 66] width 61 height 22
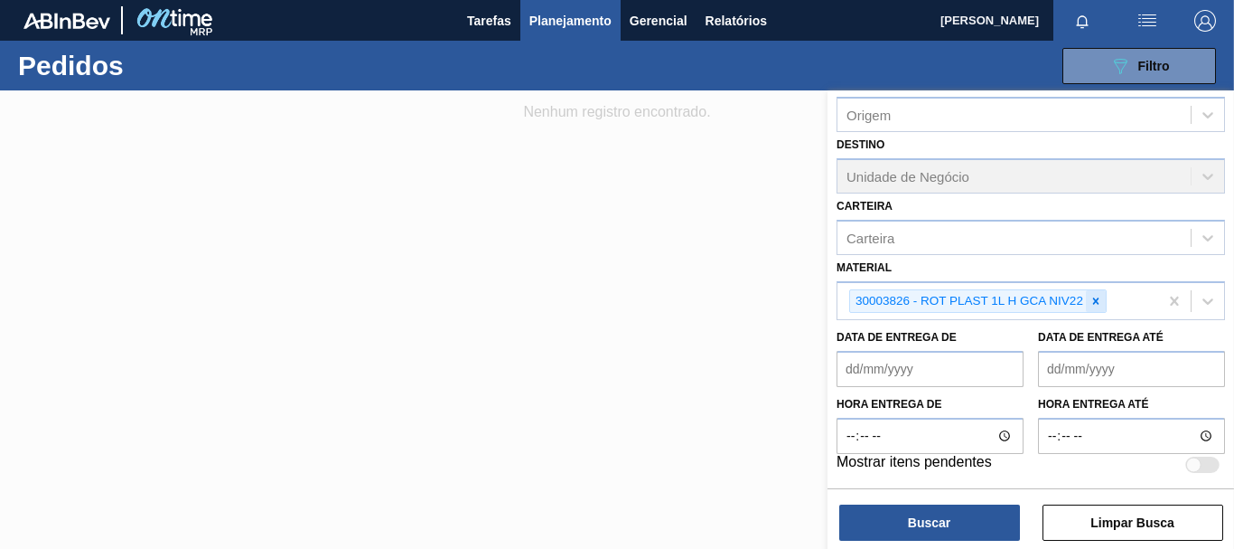
click at [1093, 301] on icon at bounding box center [1096, 301] width 13 height 13
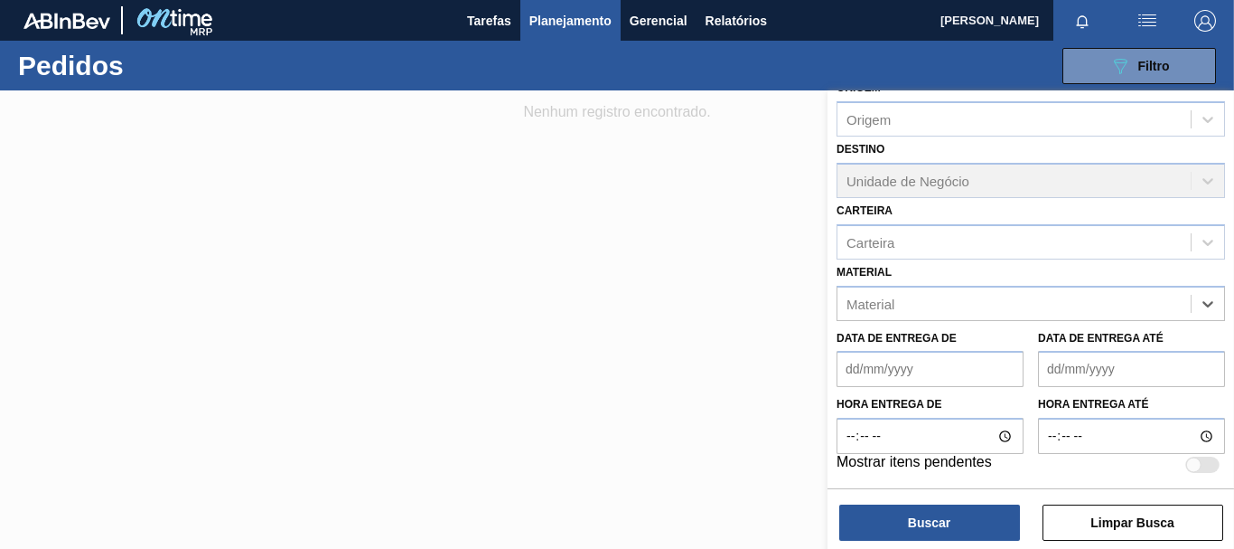
scroll to position [210, 0]
paste input "30017817"
type input "30017817"
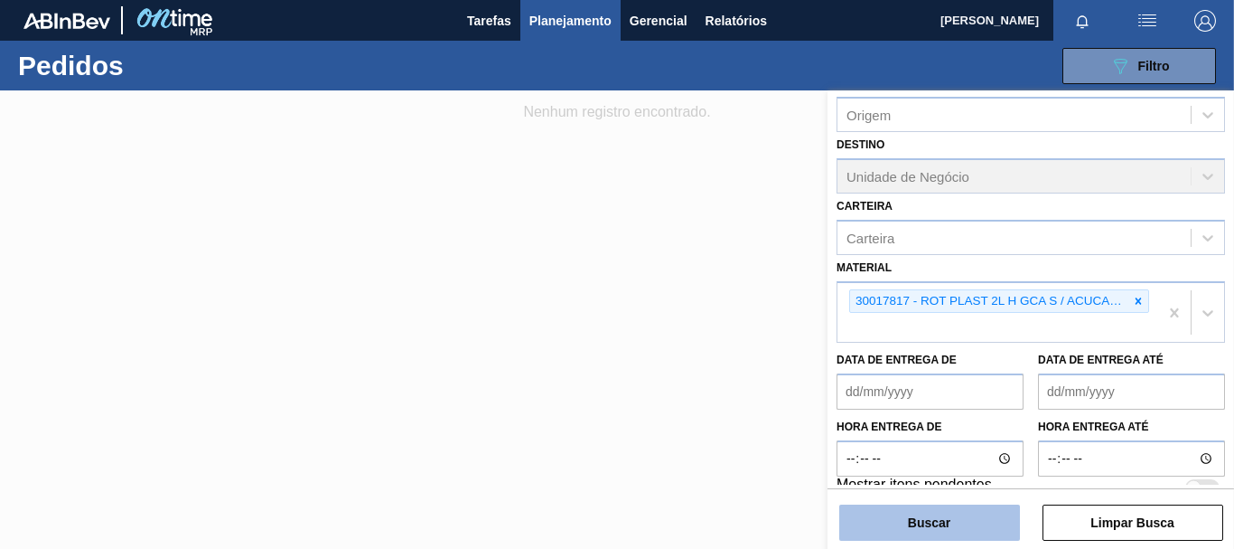
click at [949, 530] on button "Buscar" at bounding box center [929, 522] width 181 height 36
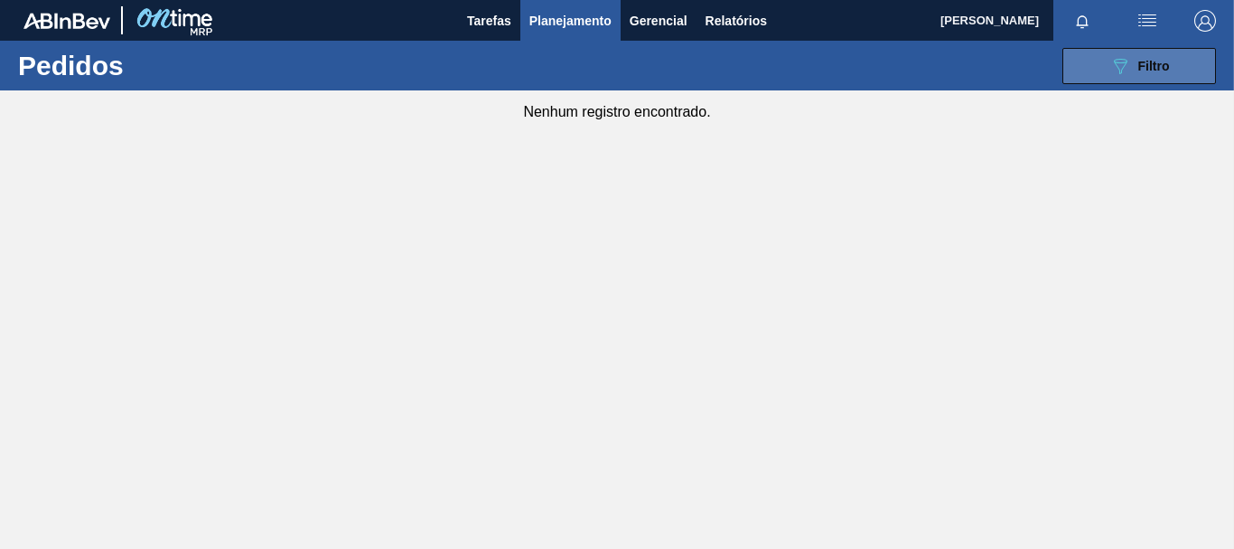
click at [1112, 63] on icon "089F7B8B-B2A5-4AFE-B5C0-19BA573D28AC" at bounding box center [1121, 66] width 22 height 22
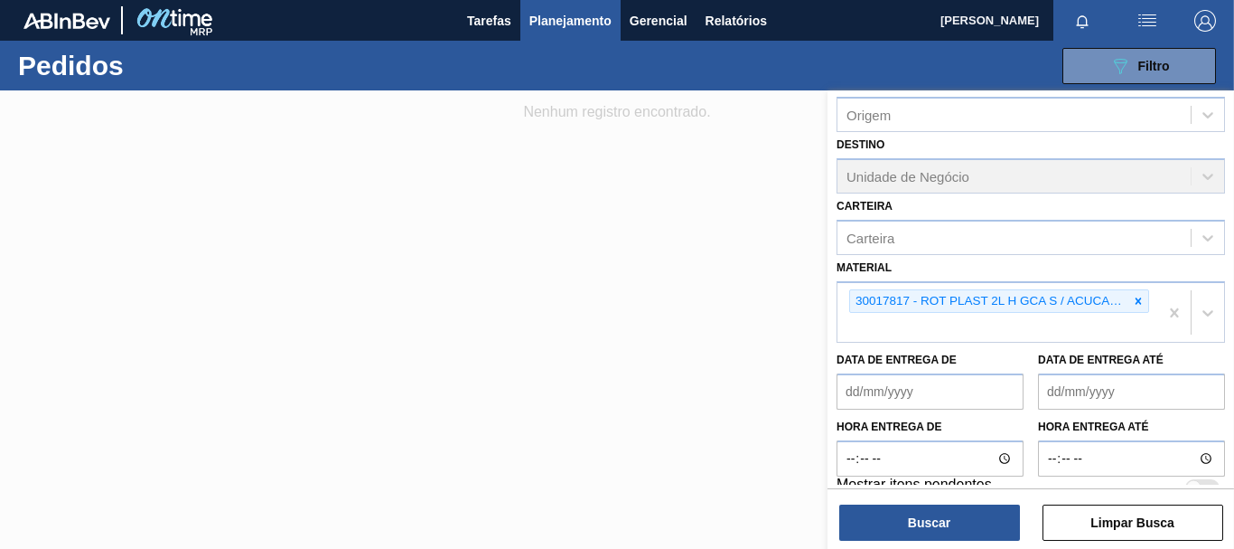
click at [202, 140] on div at bounding box center [617, 364] width 1234 height 549
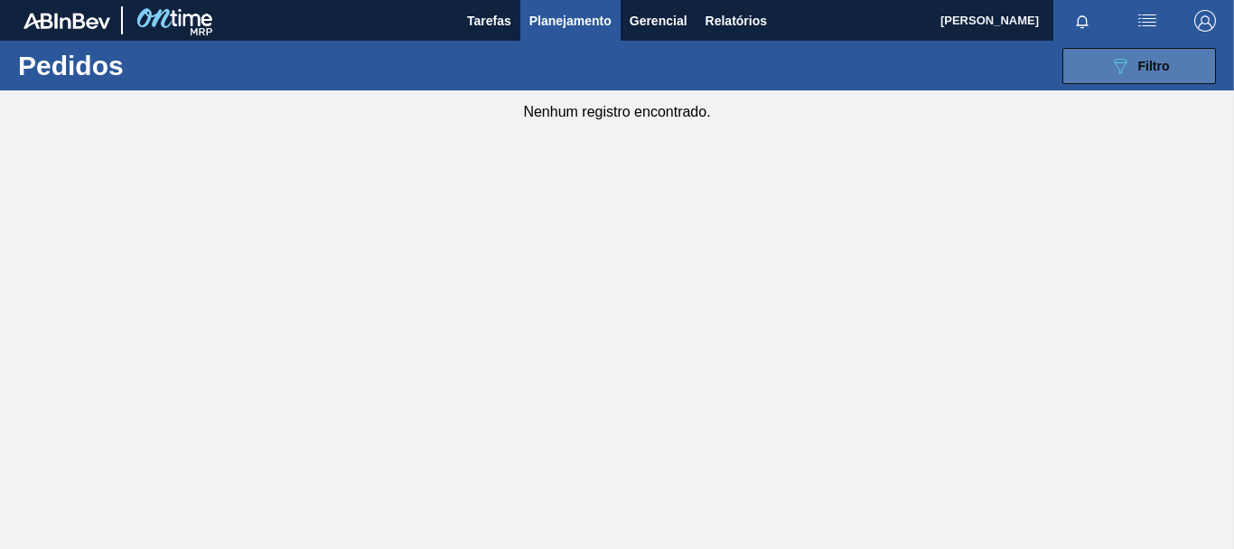
click at [1158, 53] on button "089F7B8B-B2A5-4AFE-B5C0-19BA573D28AC Filtro" at bounding box center [1140, 66] width 154 height 36
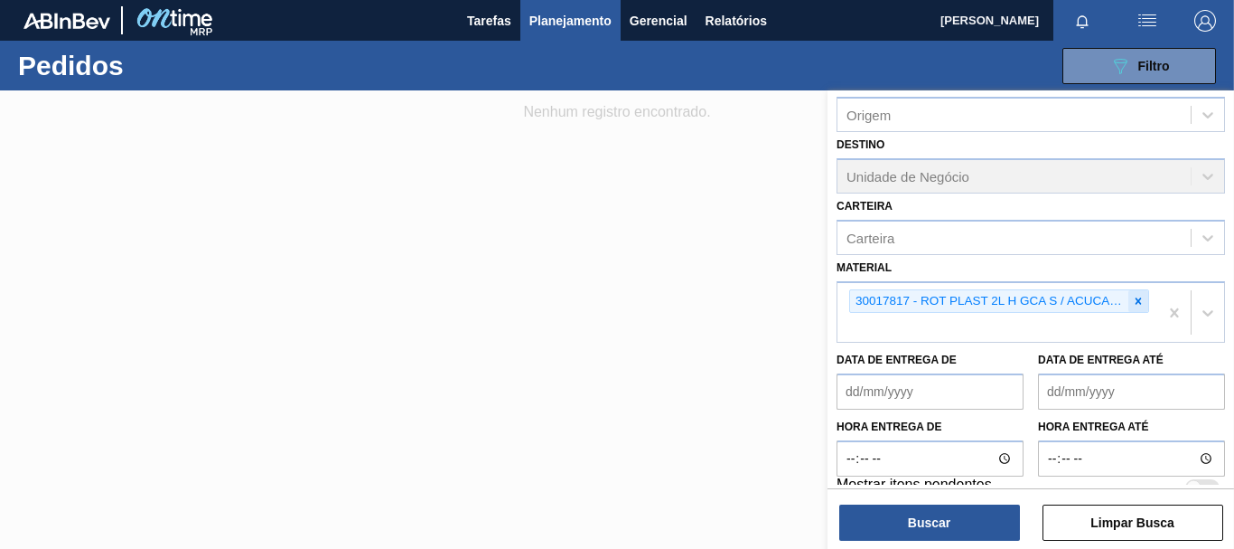
click at [1138, 305] on icon at bounding box center [1138, 301] width 13 height 13
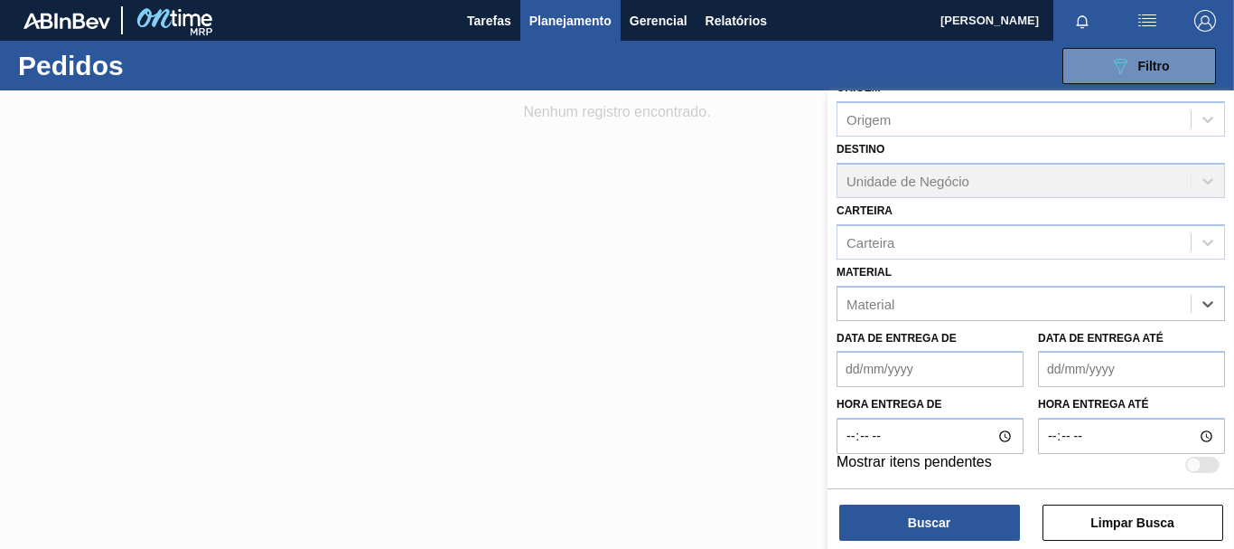
paste input "30003817"
type input "30003817"
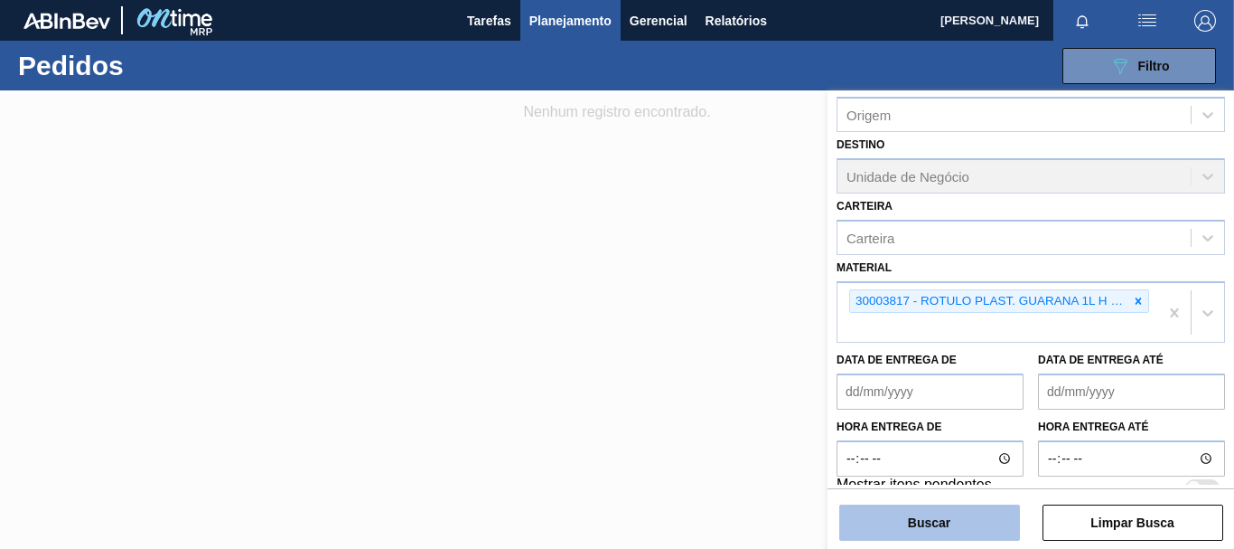
click at [950, 514] on button "Buscar" at bounding box center [929, 522] width 181 height 36
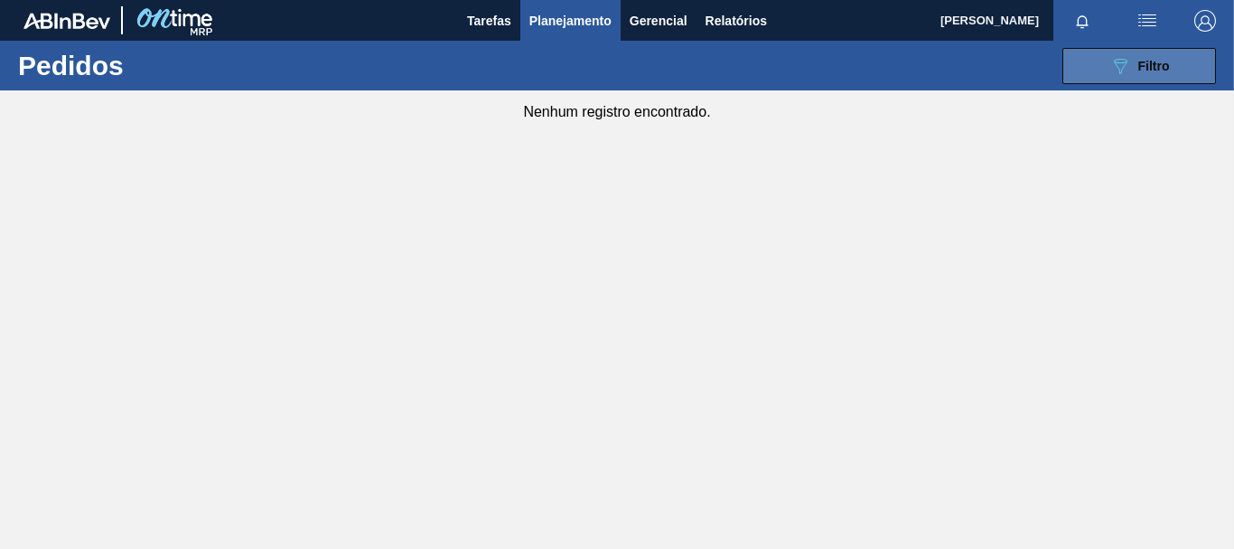
click at [1121, 59] on icon at bounding box center [1121, 66] width 14 height 15
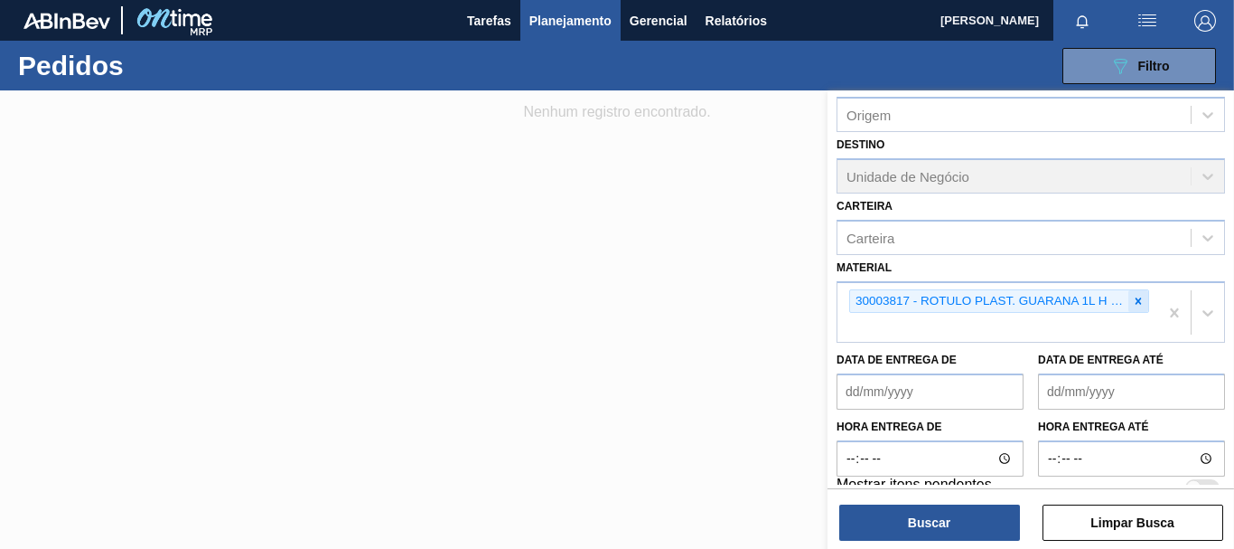
click at [1135, 297] on icon at bounding box center [1138, 301] width 13 height 13
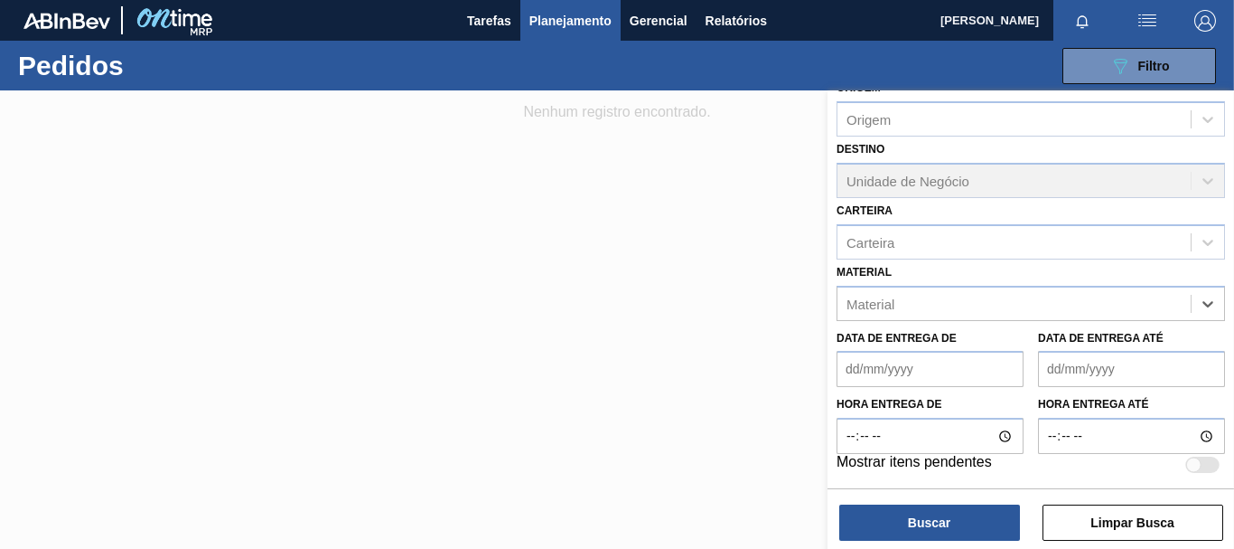
paste input "30007450"
type input "30007450"
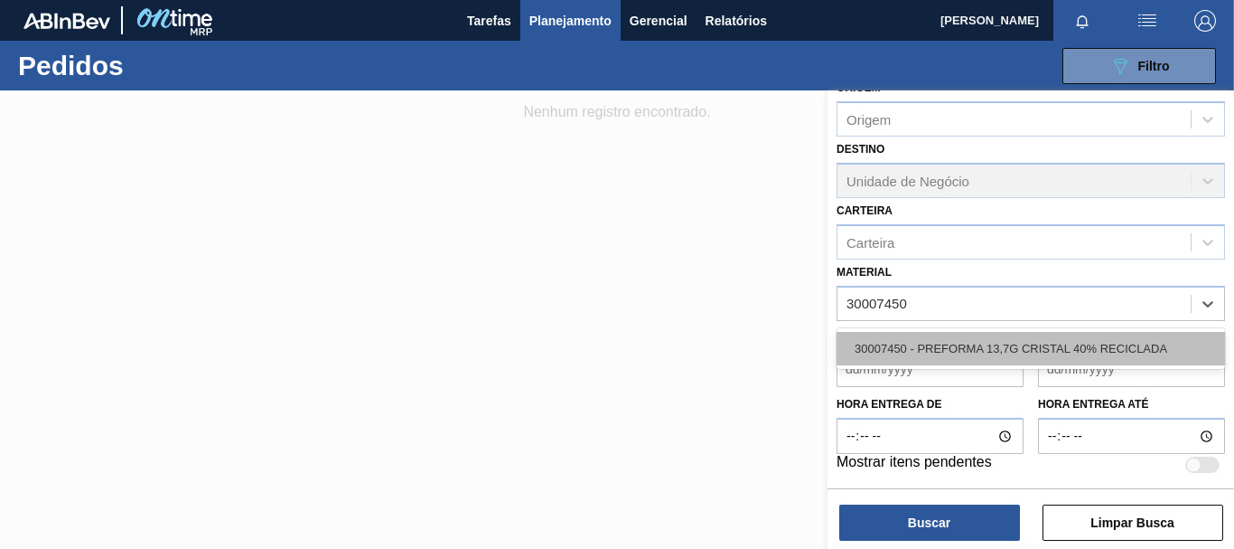
click at [1025, 359] on div "30007450 - PREFORMA 13,7G CRISTAL 40% RECICLADA" at bounding box center [1031, 348] width 389 height 33
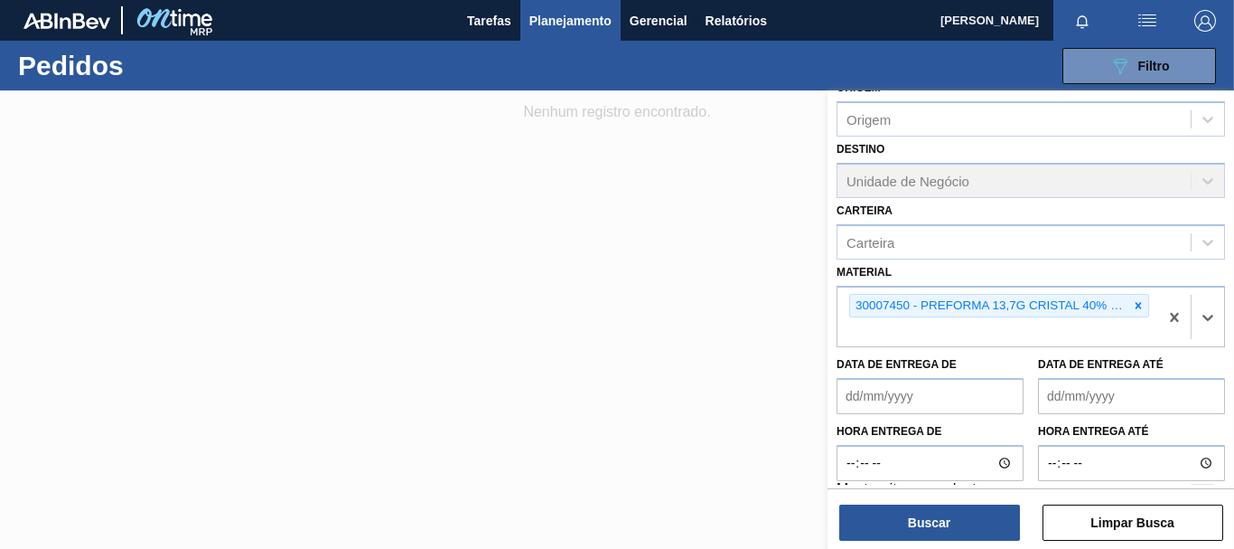
scroll to position [214, 0]
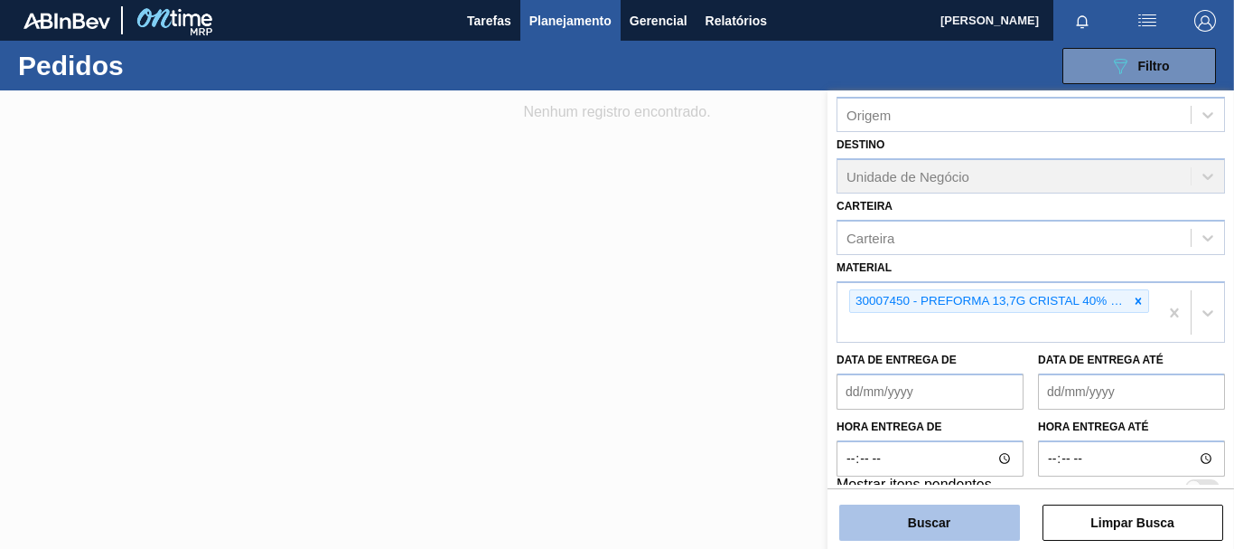
click at [968, 518] on button "Buscar" at bounding box center [929, 522] width 181 height 36
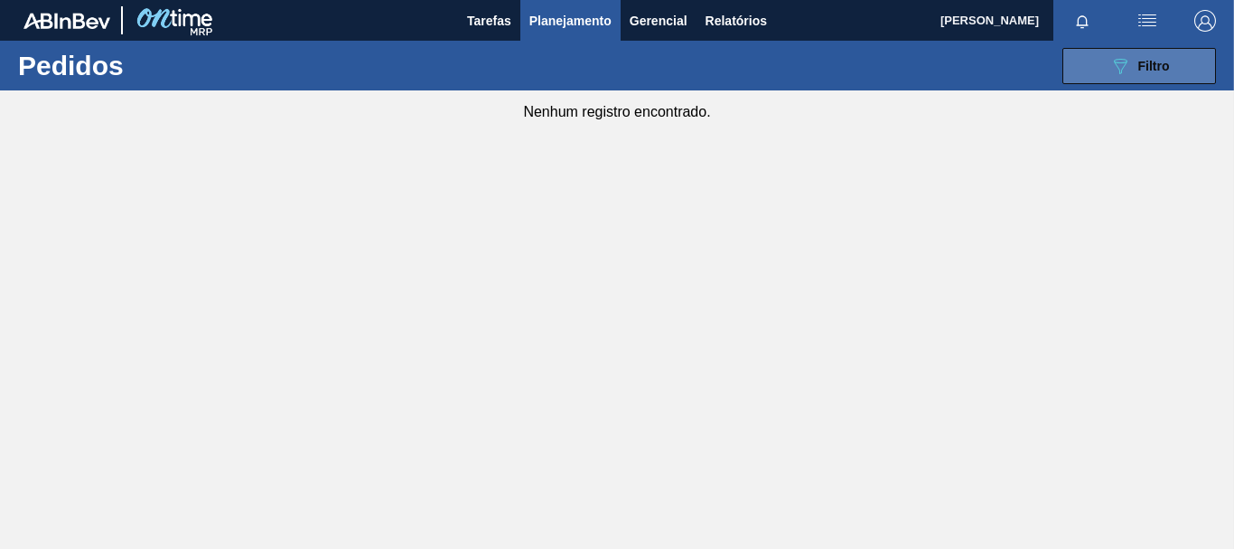
click at [1132, 80] on button "089F7B8B-B2A5-4AFE-B5C0-19BA573D28AC Filtro" at bounding box center [1140, 66] width 154 height 36
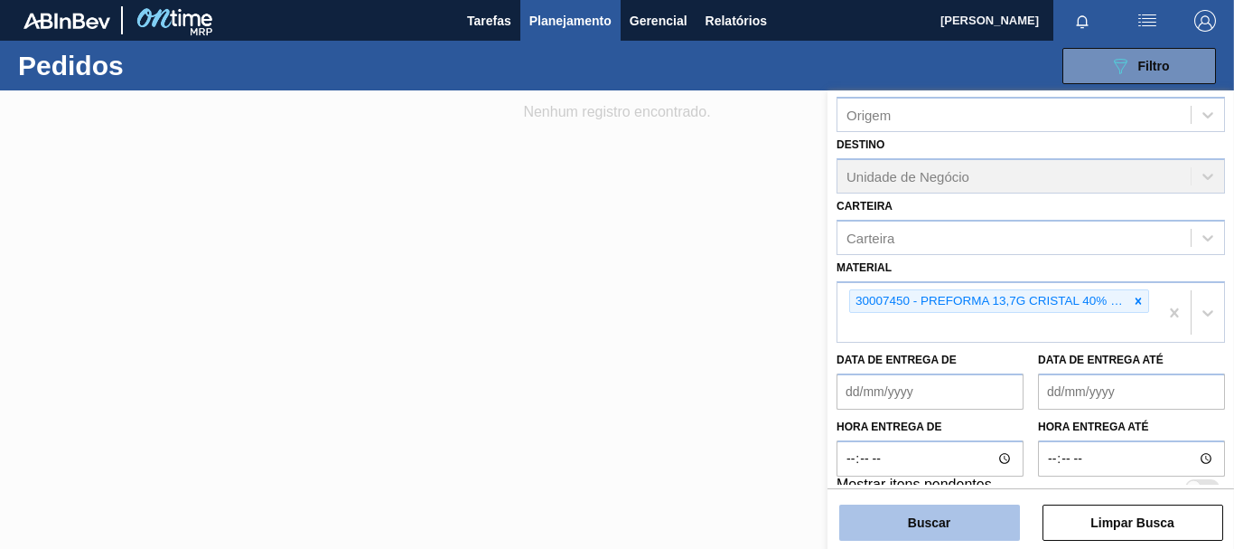
click at [984, 530] on button "Buscar" at bounding box center [929, 522] width 181 height 36
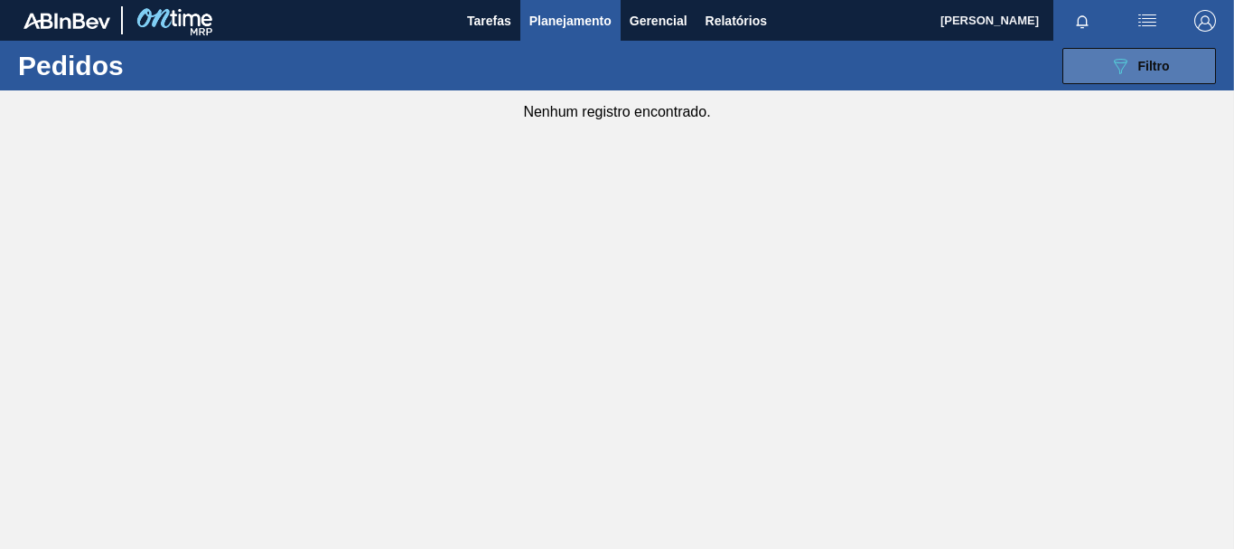
click at [1150, 67] on span "Filtro" at bounding box center [1155, 66] width 32 height 14
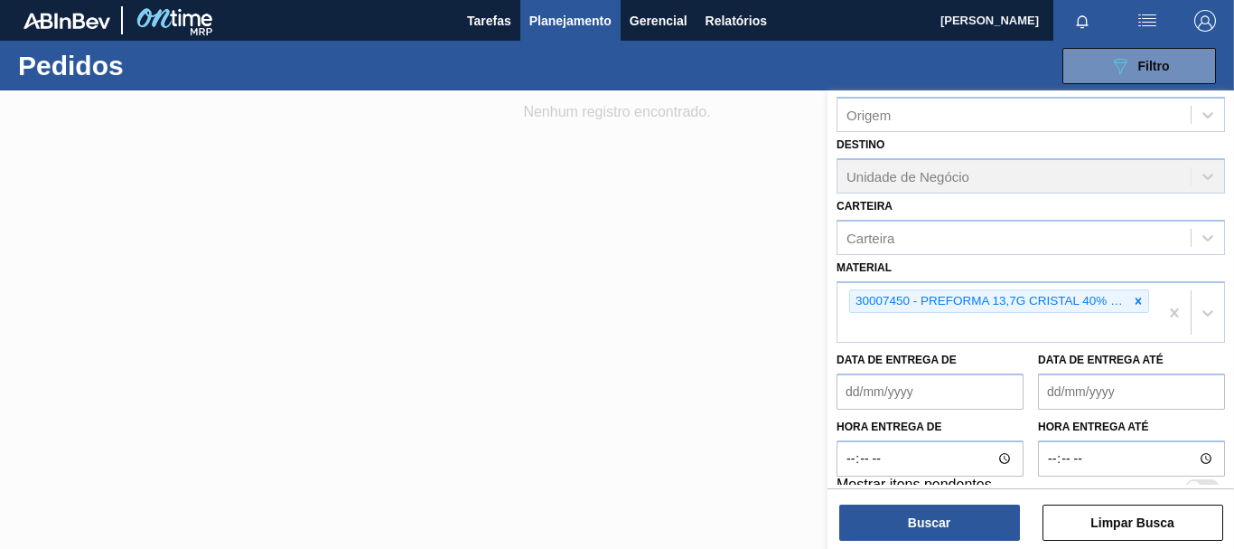
click at [1196, 133] on div "Destino Unidade de Negócio" at bounding box center [1031, 162] width 389 height 61
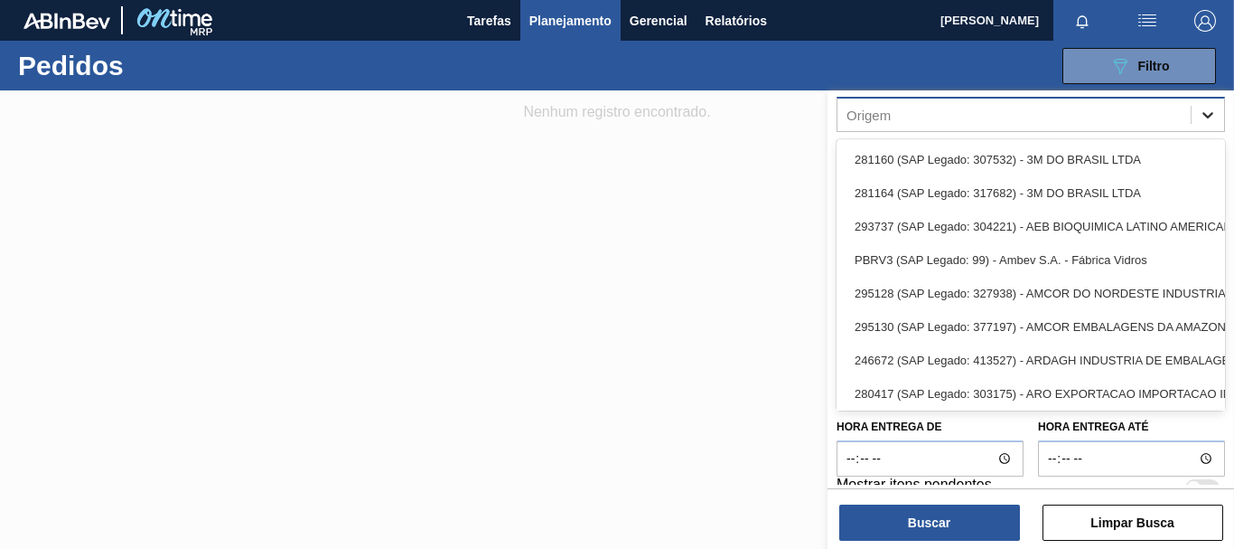
click at [1196, 128] on div at bounding box center [1208, 114] width 33 height 33
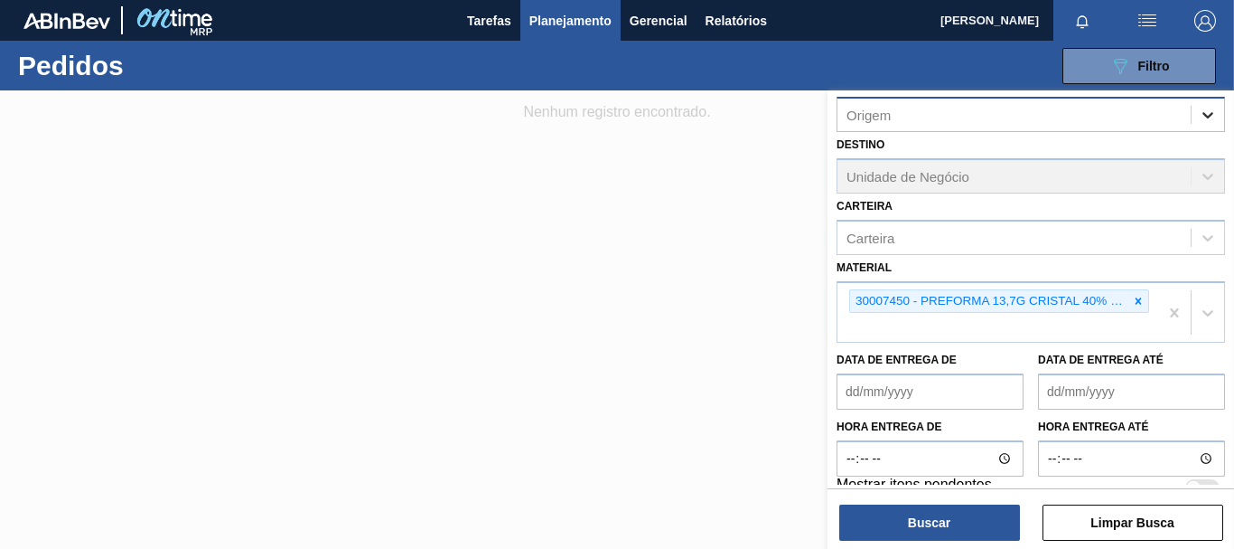
click at [1196, 128] on div at bounding box center [1208, 114] width 33 height 33
click at [1118, 182] on div "Destino Unidade de Negócio" at bounding box center [1031, 162] width 389 height 61
click at [1214, 173] on div "Destino Unidade de Negócio" at bounding box center [1031, 162] width 389 height 61
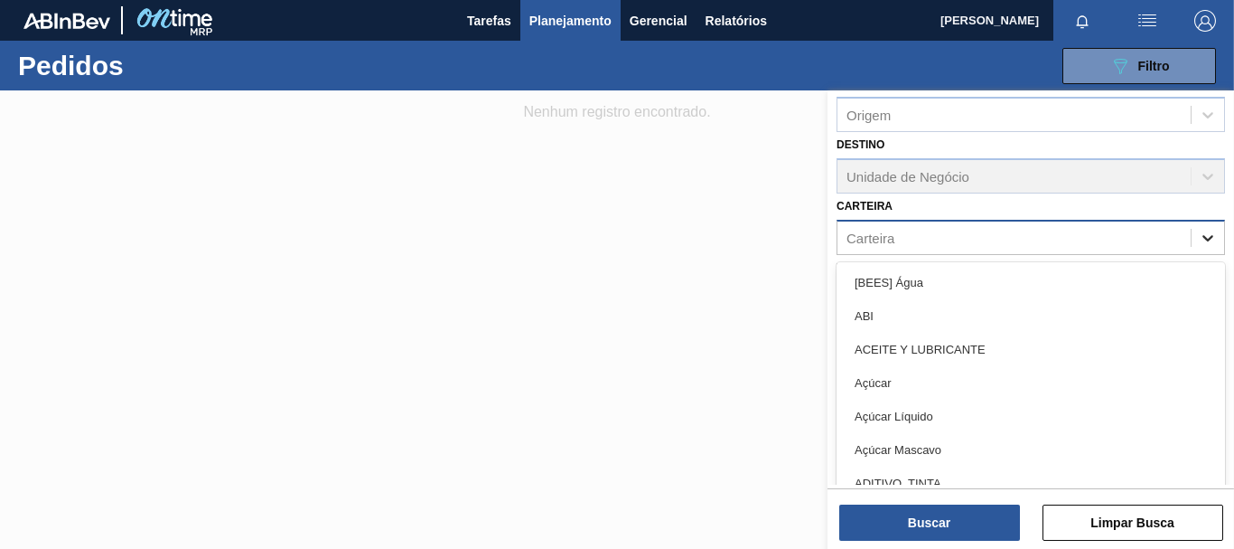
click at [1204, 235] on icon at bounding box center [1208, 238] width 18 height 18
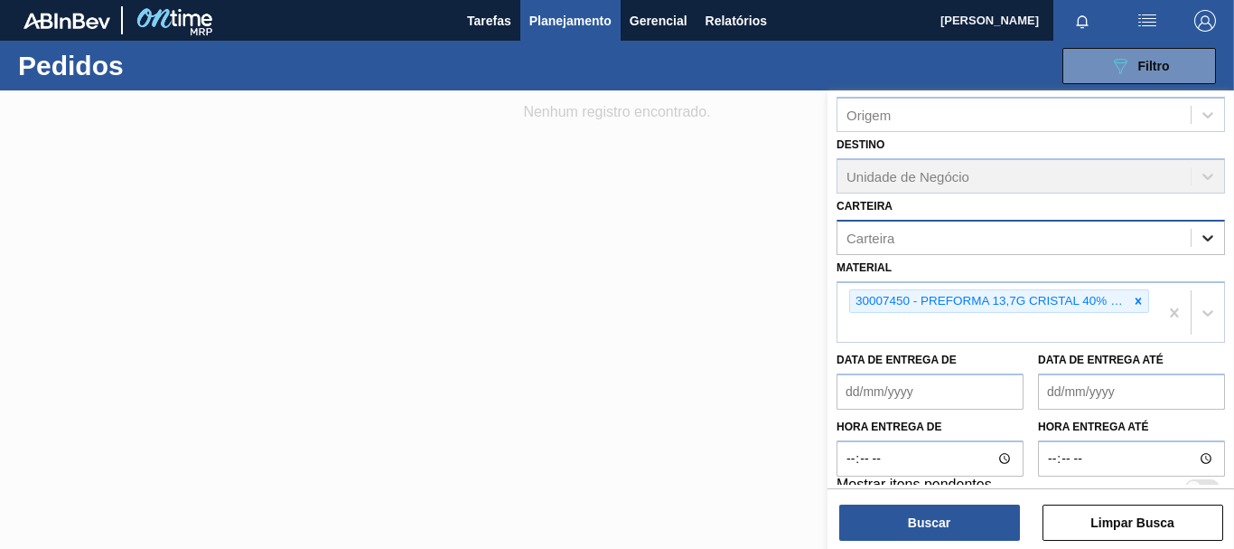
click at [1204, 235] on icon at bounding box center [1208, 238] width 18 height 18
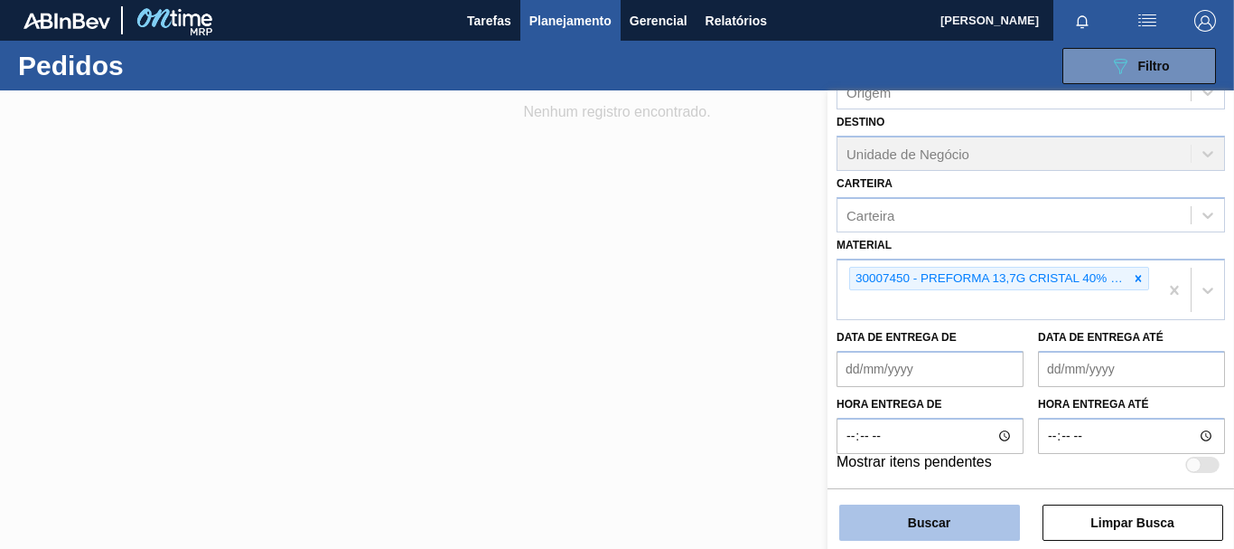
click at [945, 520] on button "Buscar" at bounding box center [929, 522] width 181 height 36
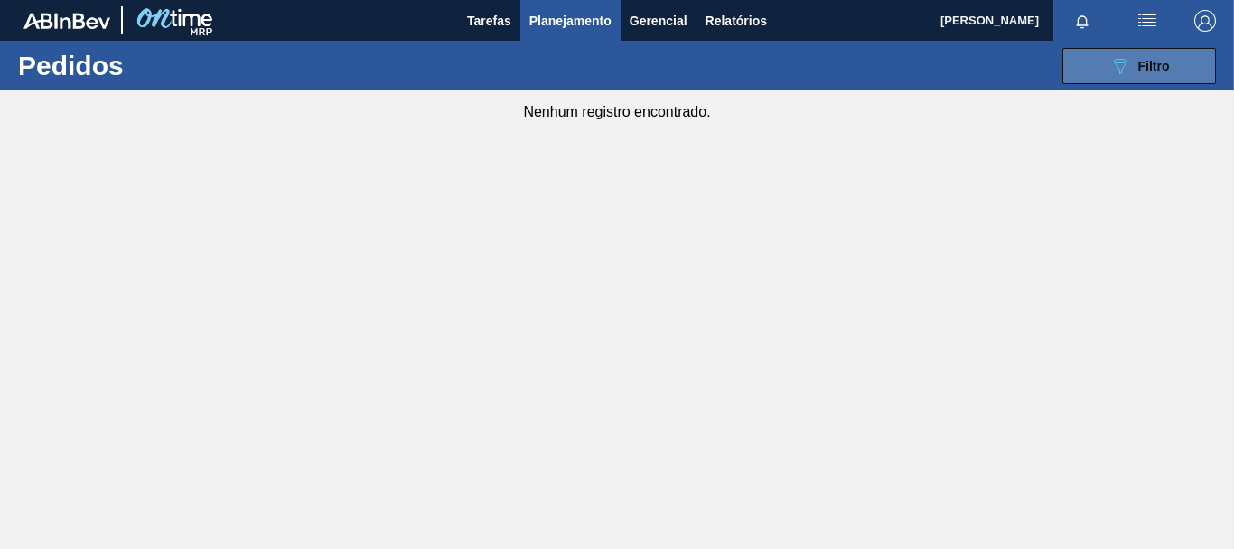
click at [1128, 78] on button "089F7B8B-B2A5-4AFE-B5C0-19BA573D28AC Filtro" at bounding box center [1140, 66] width 154 height 36
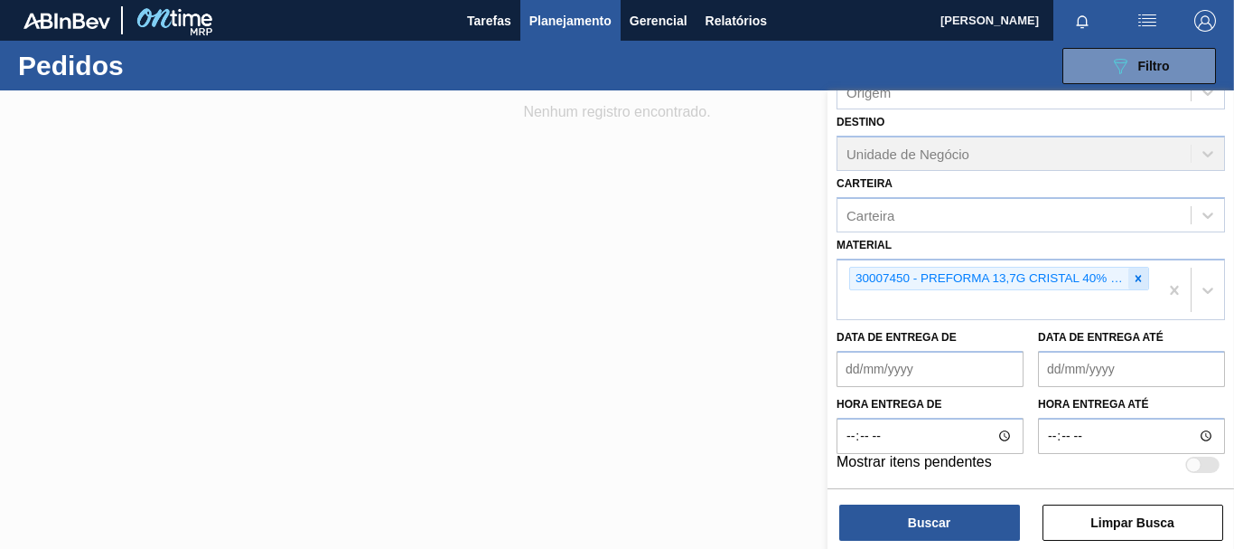
click at [1136, 277] on icon at bounding box center [1139, 278] width 6 height 6
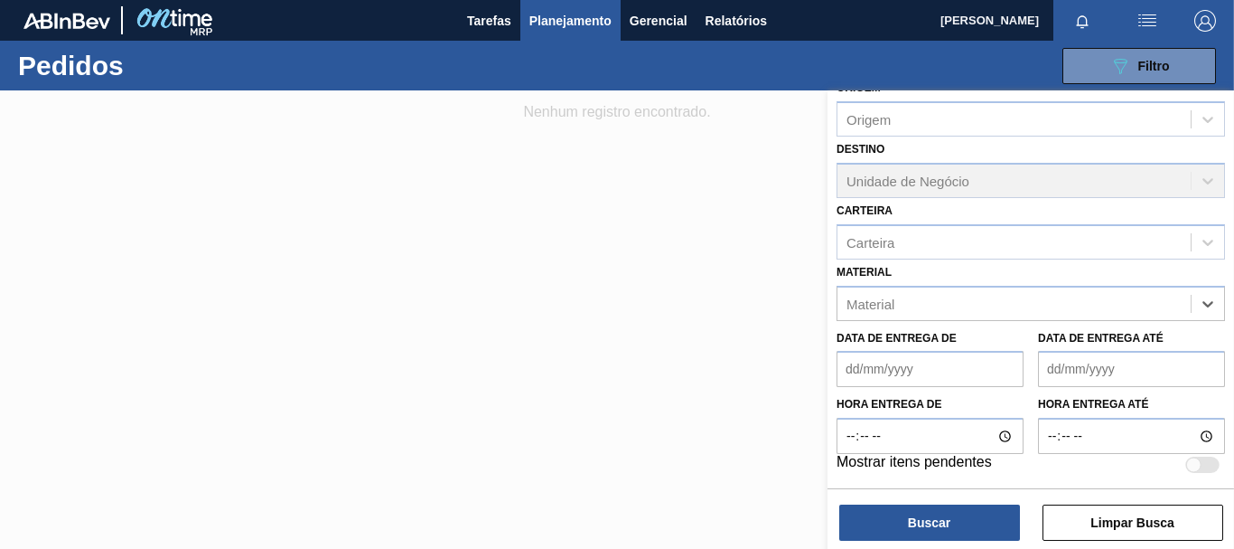
scroll to position [210, 0]
paste input "30007266"
type input "30007266"
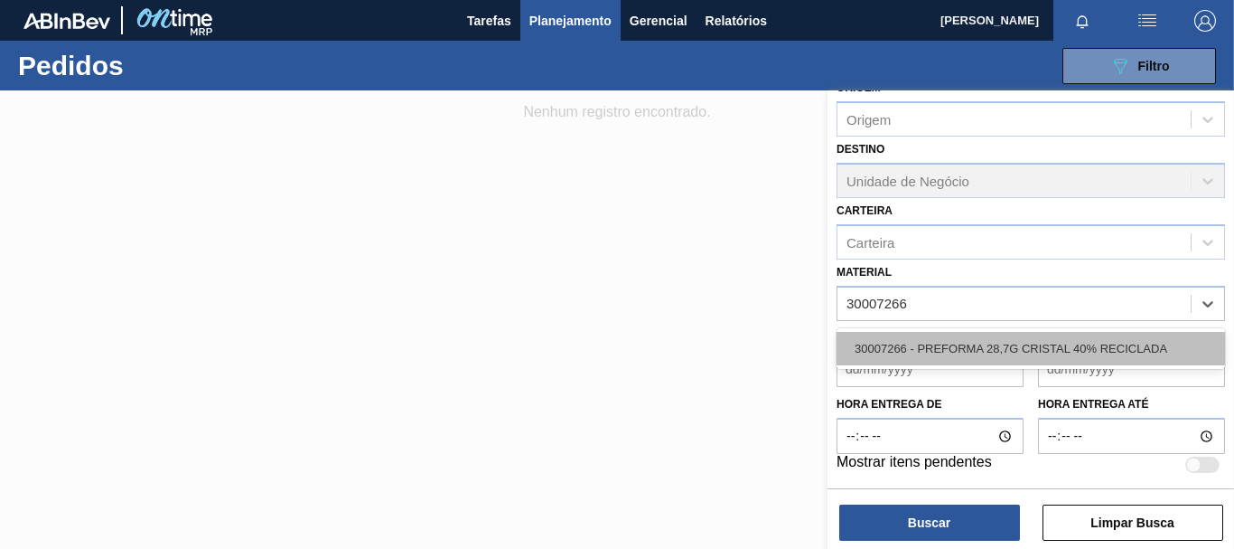
click at [1071, 352] on div "30007266 - PREFORMA 28,7G CRISTAL 40% RECICLADA" at bounding box center [1031, 348] width 389 height 33
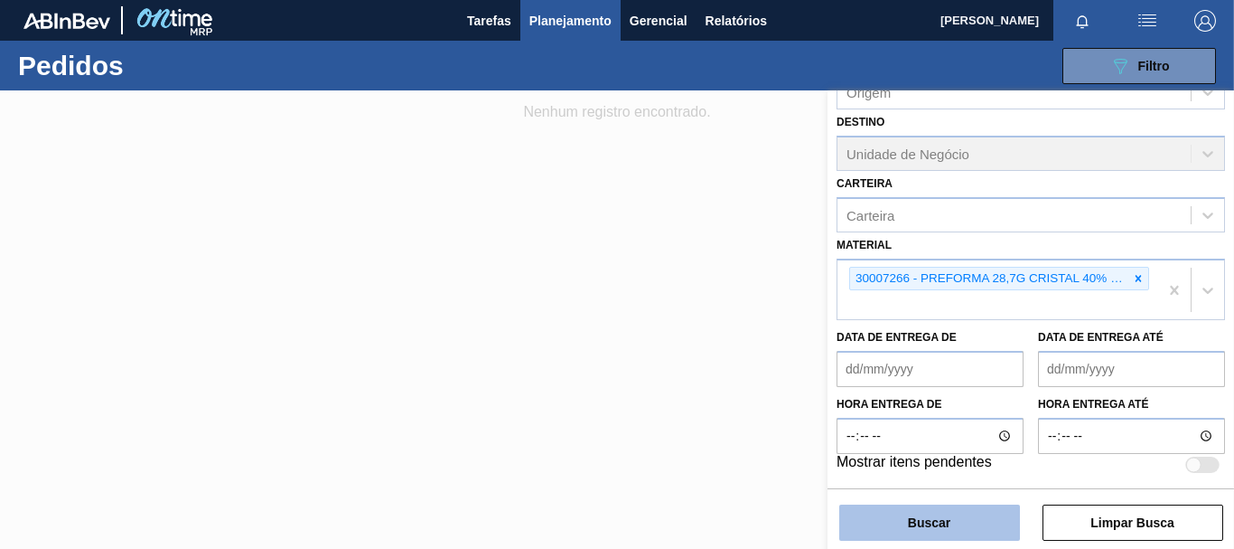
click at [943, 517] on button "Buscar" at bounding box center [929, 522] width 181 height 36
